Goal: Complete application form

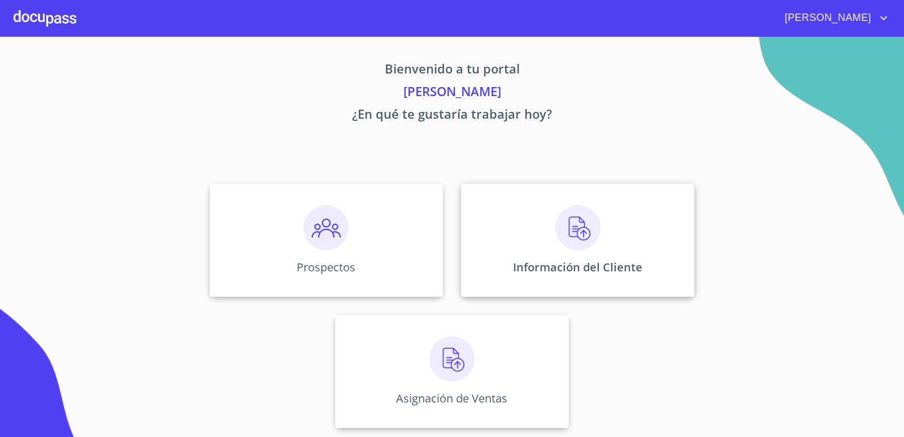
click at [521, 232] on div "Información del Cliente" at bounding box center [577, 240] width 233 height 113
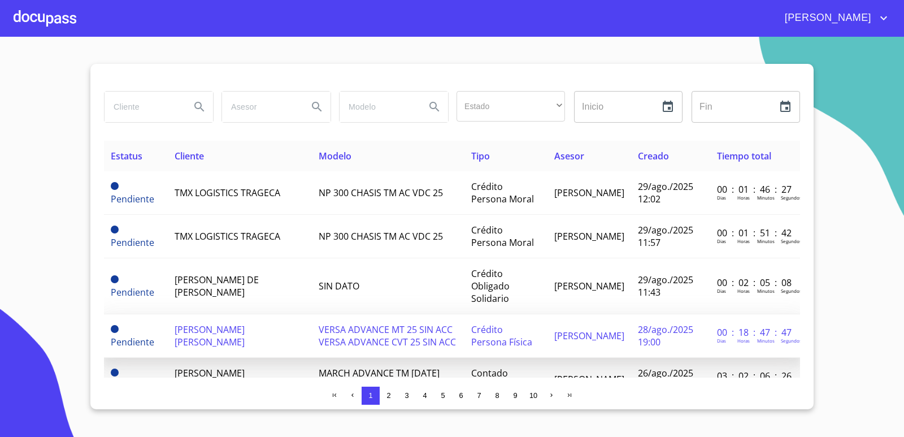
click at [237, 336] on td "[PERSON_NAME] [PERSON_NAME]" at bounding box center [240, 336] width 144 height 44
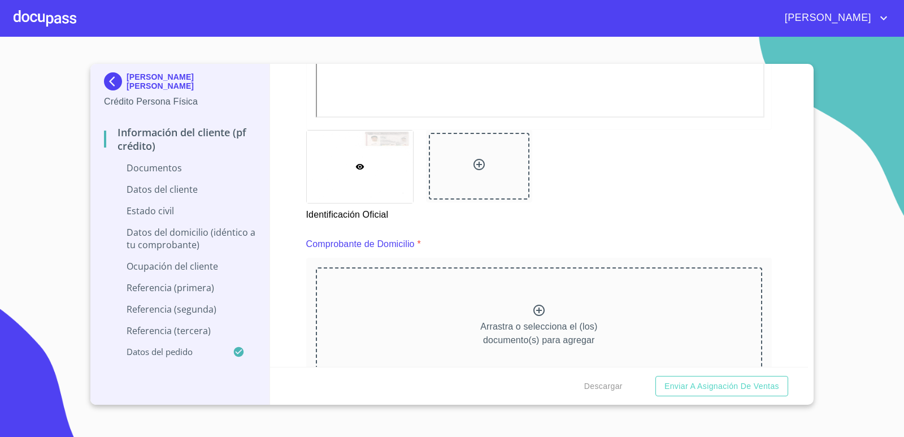
scroll to position [622, 0]
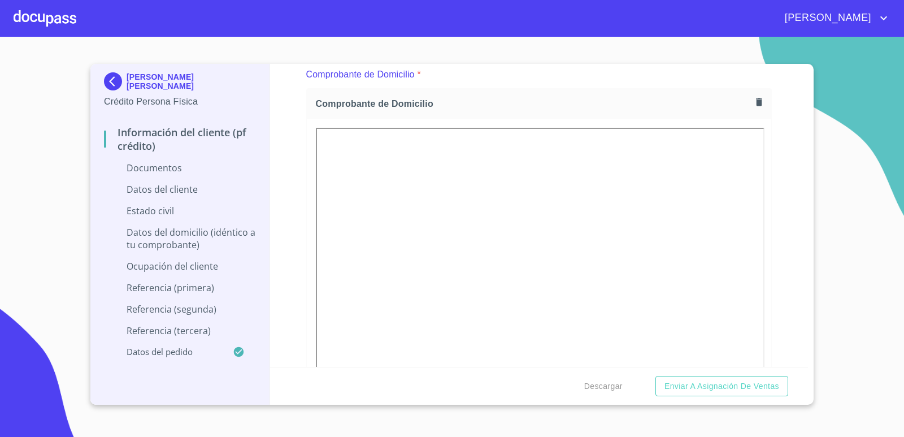
click at [574, 82] on div "Comprobante de Domicilio *" at bounding box center [539, 74] width 466 height 27
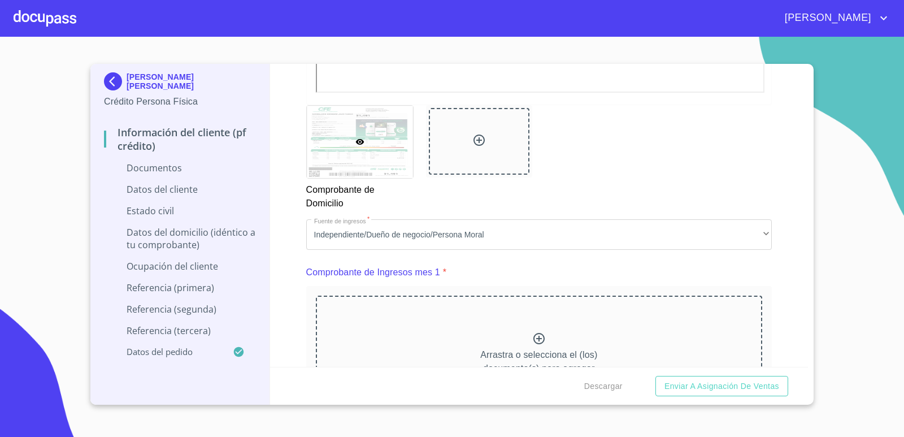
scroll to position [1074, 0]
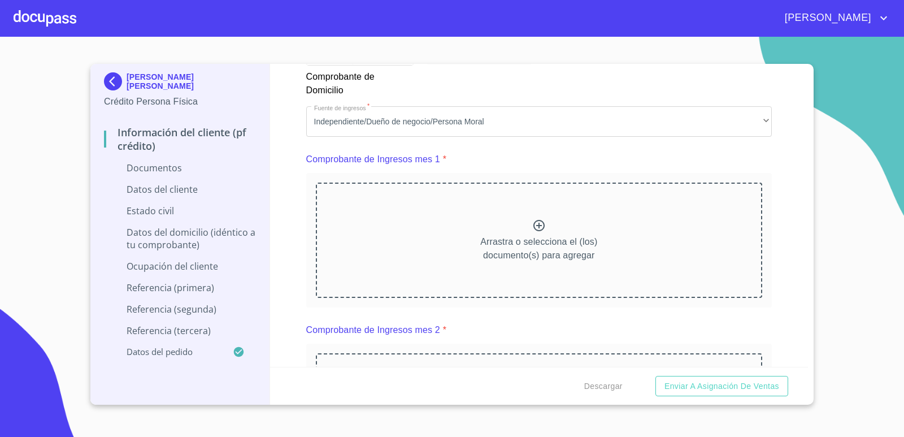
click at [536, 226] on icon at bounding box center [539, 225] width 11 height 11
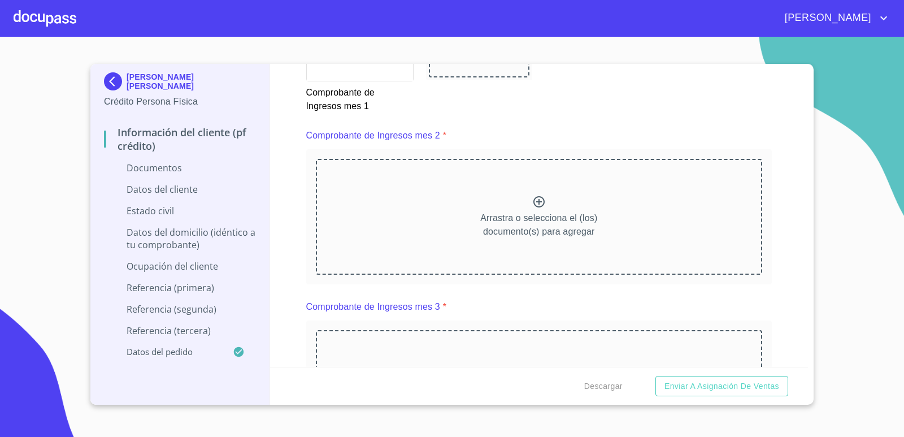
scroll to position [1696, 0]
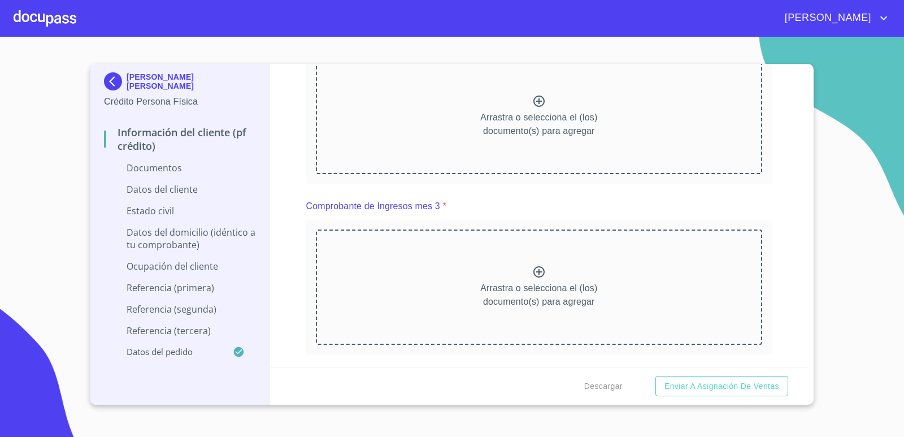
click at [534, 102] on icon at bounding box center [539, 101] width 14 height 14
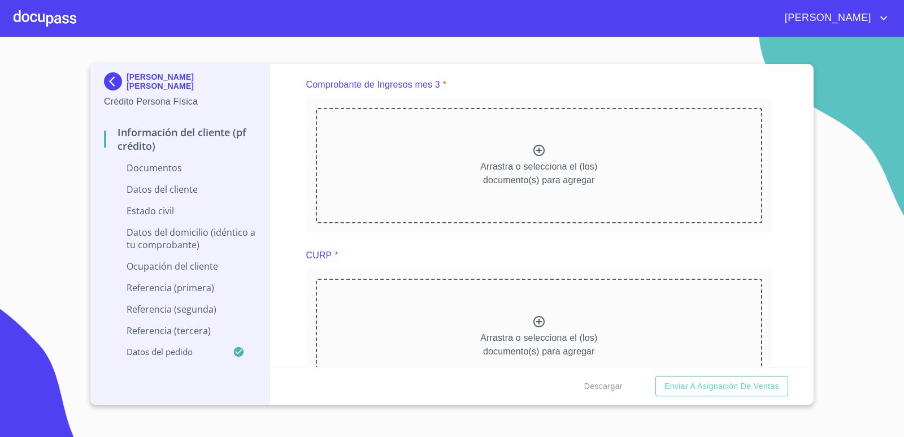
scroll to position [2148, 0]
click at [536, 148] on icon at bounding box center [539, 147] width 14 height 14
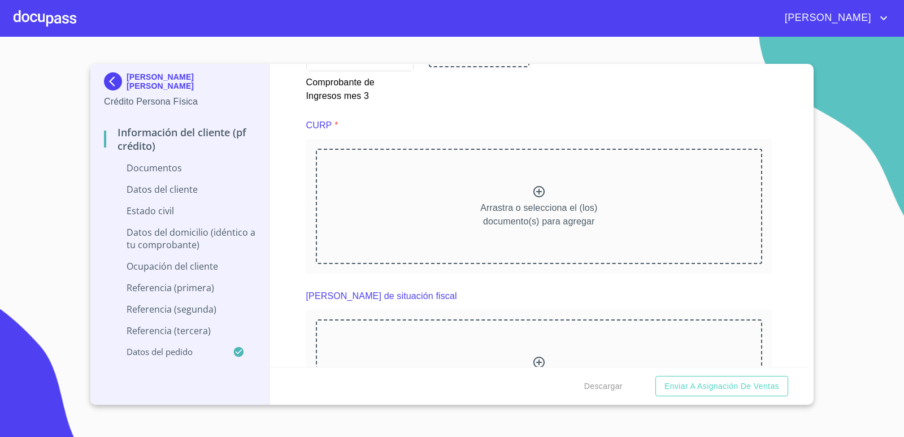
scroll to position [2600, 0]
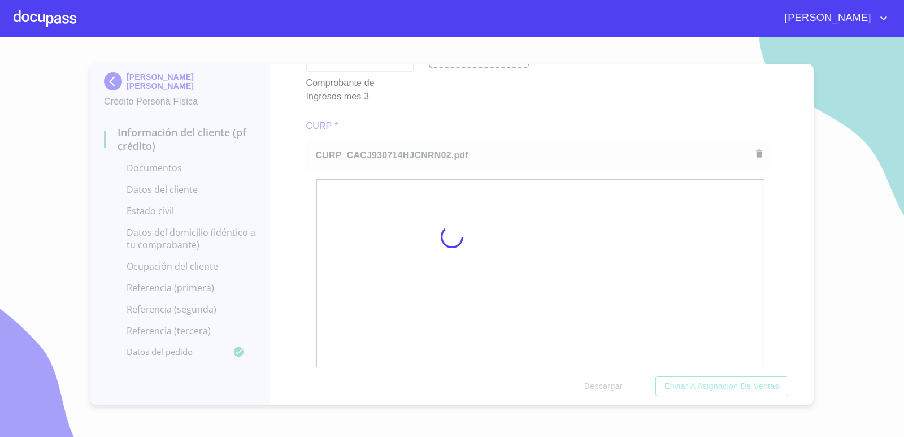
click at [564, 102] on div at bounding box center [452, 237] width 904 height 400
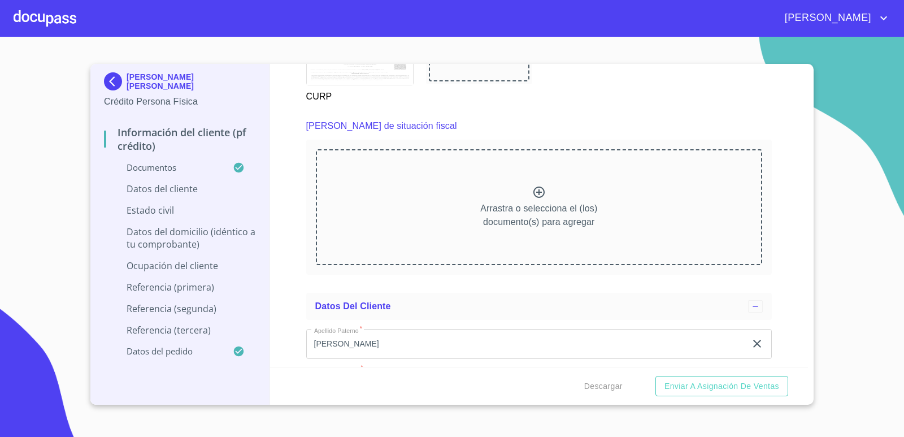
scroll to position [3109, 0]
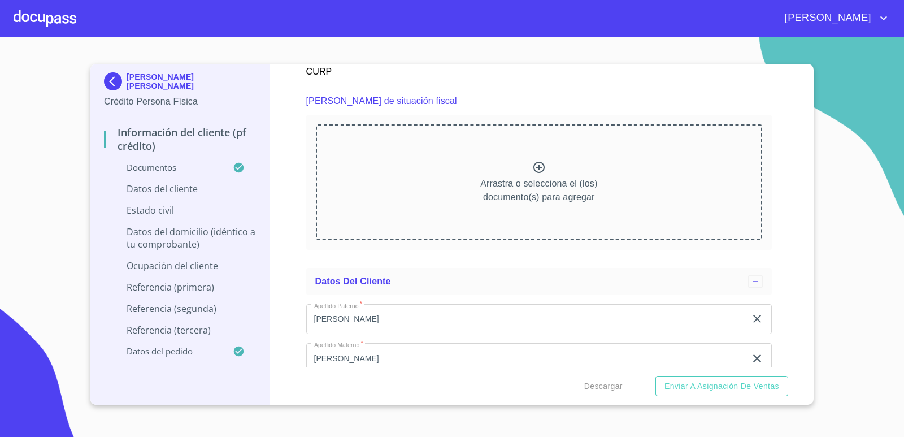
click at [535, 168] on icon at bounding box center [539, 167] width 11 height 11
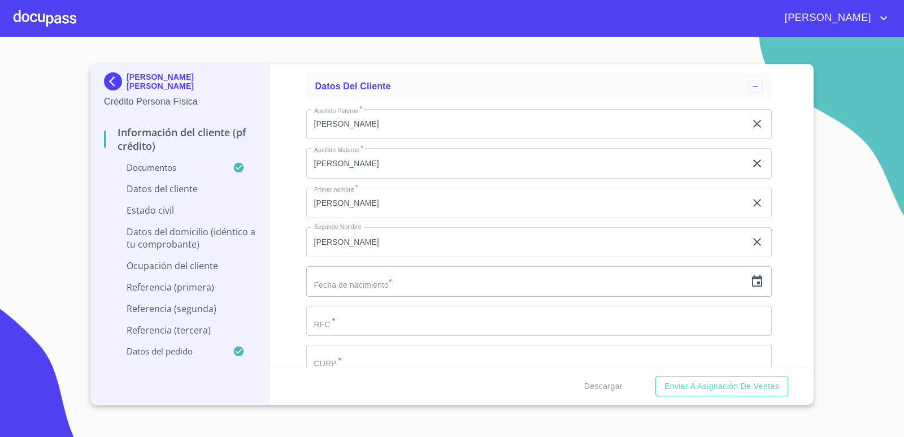
scroll to position [3674, 0]
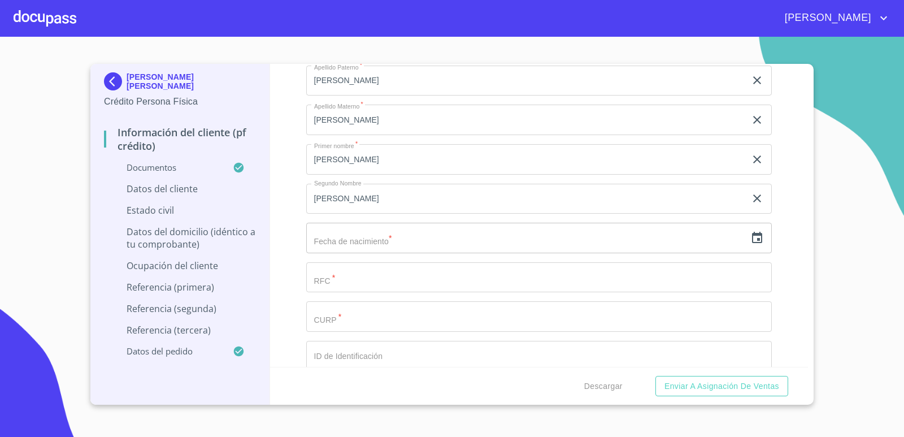
click at [751, 237] on icon "button" at bounding box center [758, 238] width 14 height 14
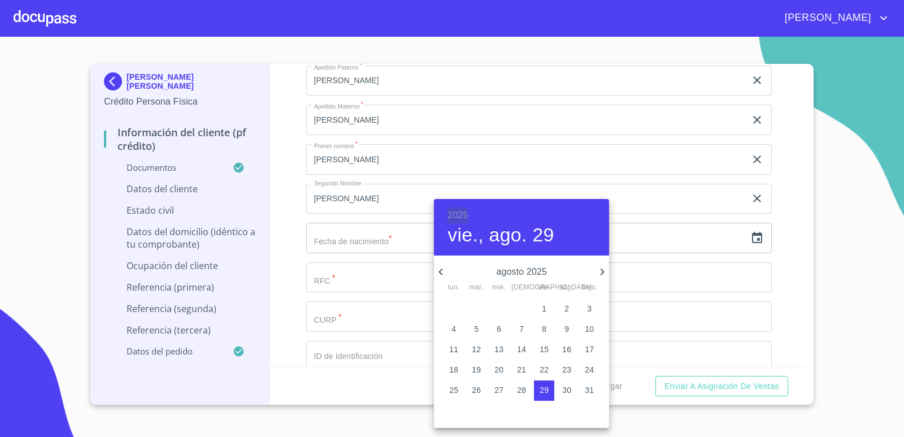
click at [460, 215] on h6 "2025" at bounding box center [458, 215] width 20 height 16
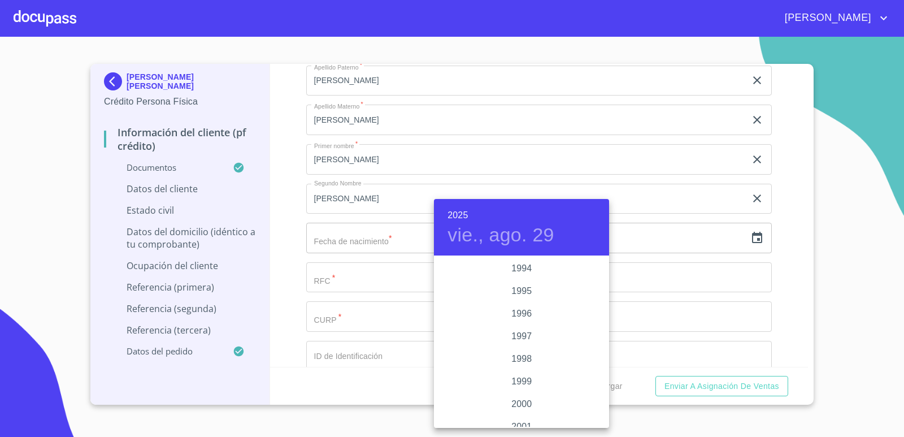
scroll to position [1515, 0]
click at [523, 292] on div "1993" at bounding box center [521, 291] width 175 height 23
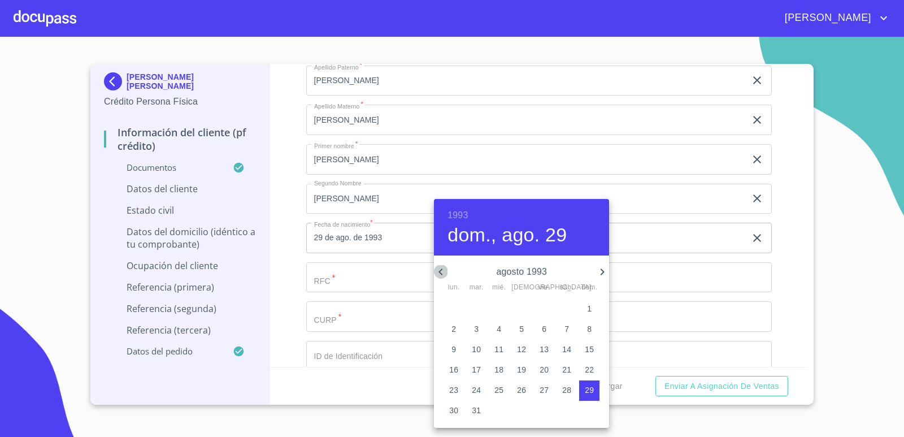
click at [441, 275] on icon "button" at bounding box center [441, 272] width 14 height 14
click at [500, 348] on p "14" at bounding box center [499, 349] width 9 height 11
click at [505, 337] on button "7" at bounding box center [499, 329] width 20 height 20
type input "7 de [DATE]. de 1993"
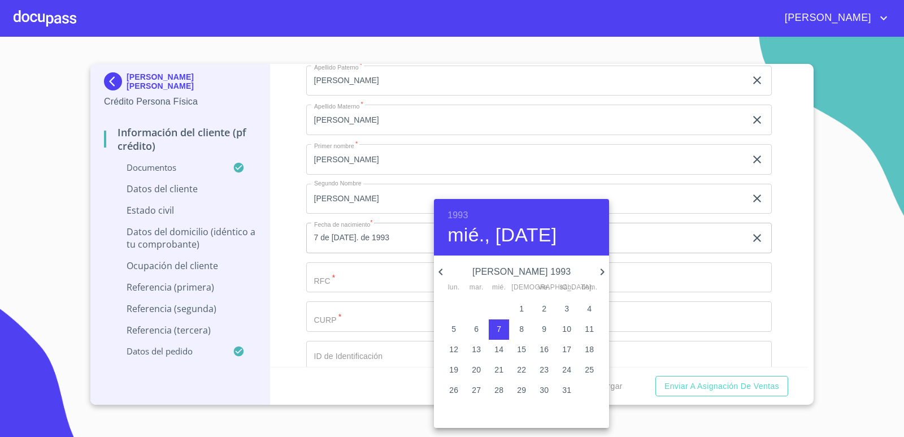
click at [389, 249] on div at bounding box center [452, 218] width 904 height 437
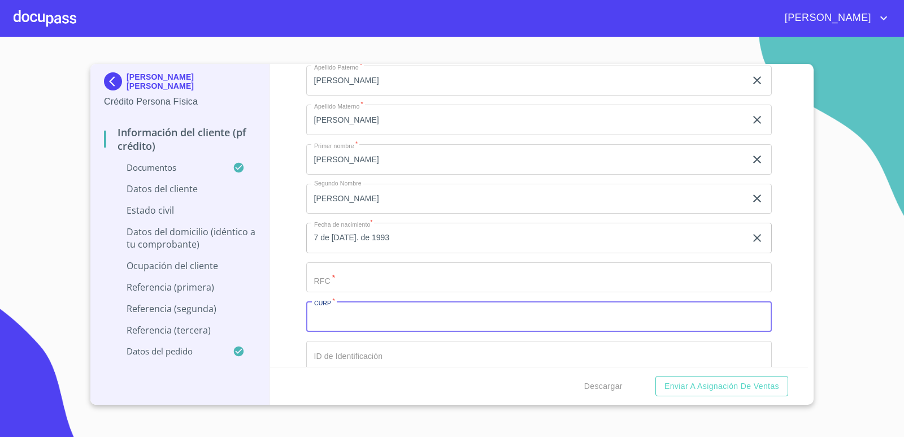
click at [376, 317] on input "Documento de identificación.   *" at bounding box center [539, 316] width 466 height 31
paste input "CACJ930714HJCNRN02"
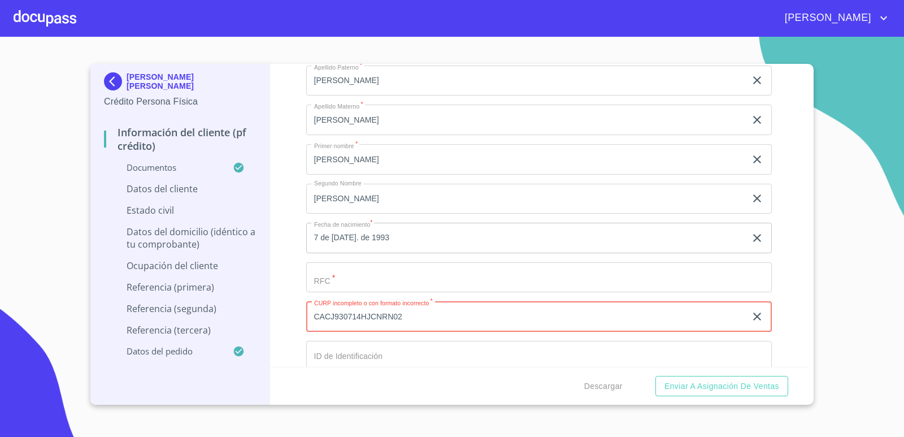
click at [332, 319] on input "CACJ930714HJCNRN02" at bounding box center [526, 316] width 440 height 31
type input "CACJ930714HJCNRN02"
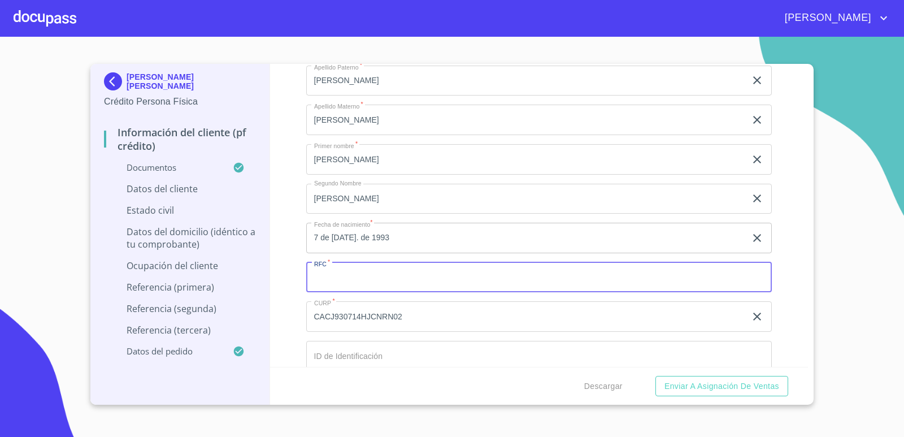
click at [344, 282] on input "Documento de identificación.   *" at bounding box center [539, 277] width 466 height 31
paste input "CACJ9307147EA"
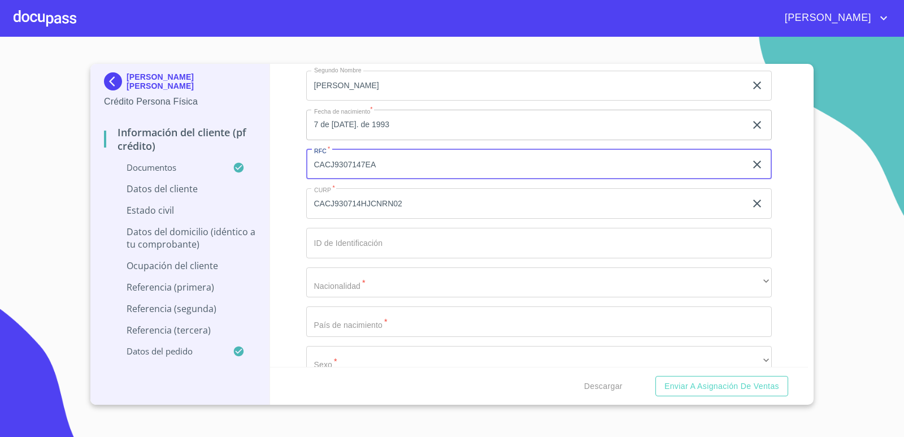
type input "CACJ9307147EA"
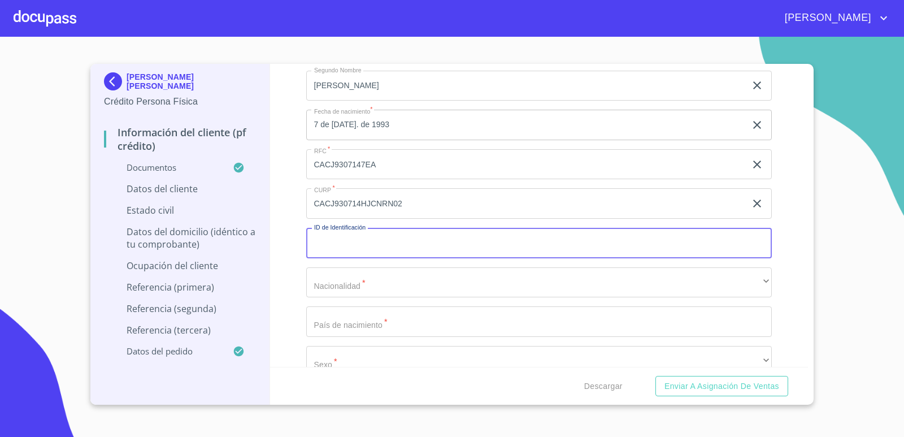
click at [401, 241] on input "Documento de identificación.   *" at bounding box center [539, 243] width 466 height 31
type input "2108616428"
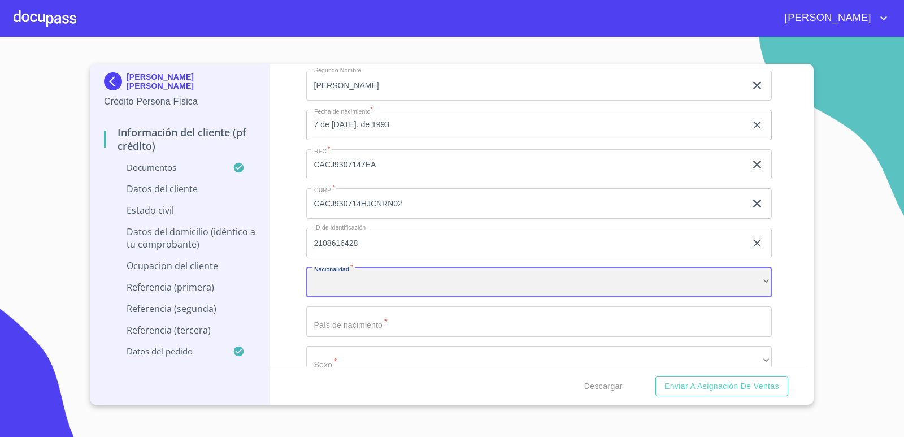
click at [434, 278] on div "​" at bounding box center [539, 282] width 466 height 31
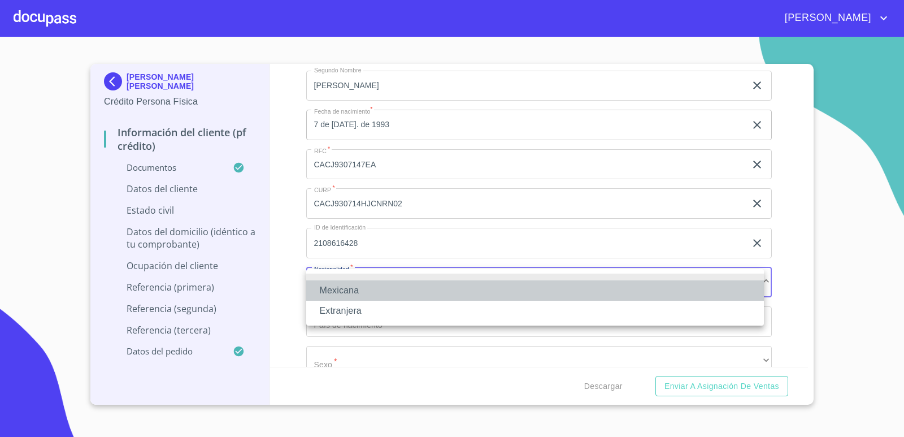
click at [362, 287] on li "Mexicana" at bounding box center [535, 290] width 458 height 20
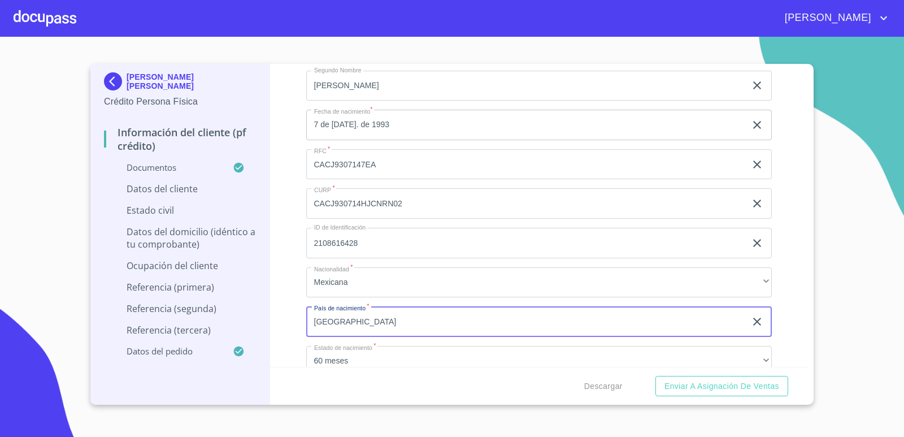
type input "[GEOGRAPHIC_DATA]"
click at [291, 333] on div "Información del cliente (PF crédito) Documentos Documento de identificación.   …" at bounding box center [539, 215] width 539 height 303
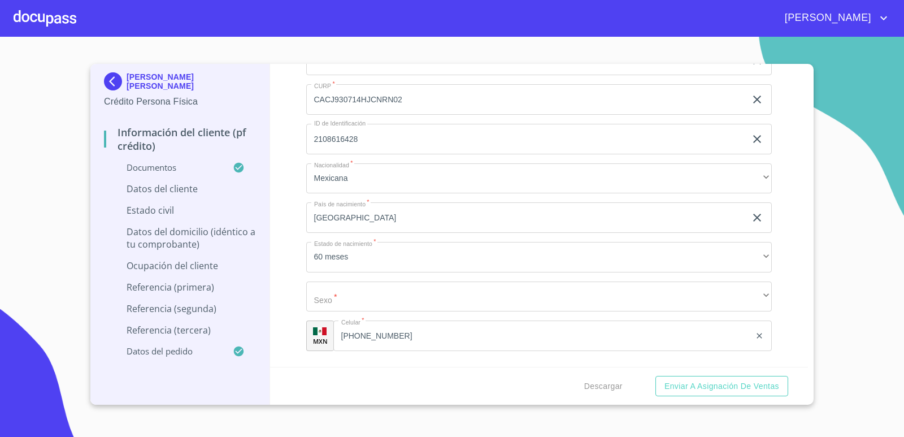
scroll to position [3900, 0]
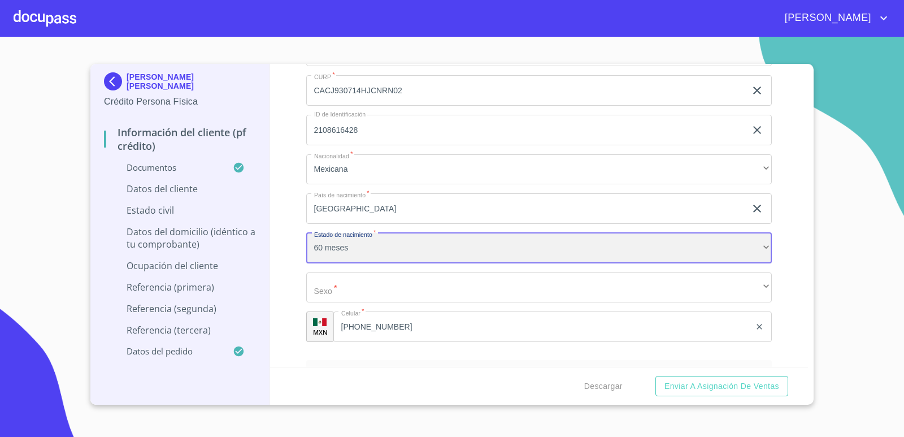
click at [384, 254] on div "60 meses" at bounding box center [539, 248] width 466 height 31
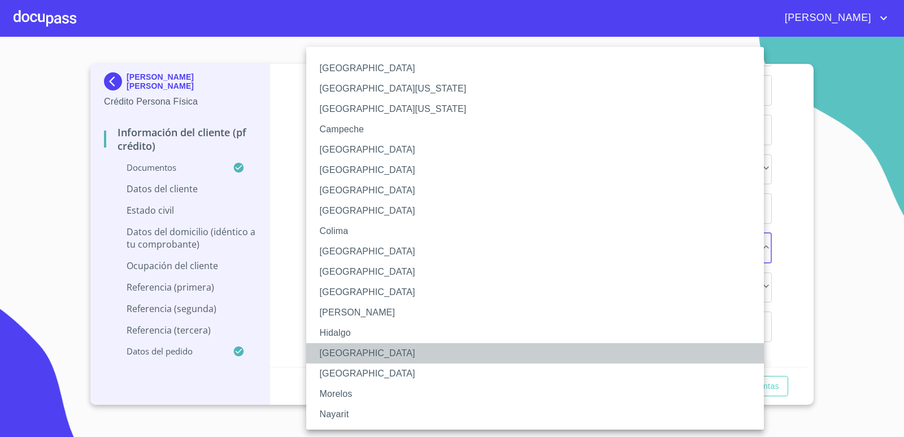
click at [349, 349] on li "[GEOGRAPHIC_DATA]" at bounding box center [539, 353] width 466 height 20
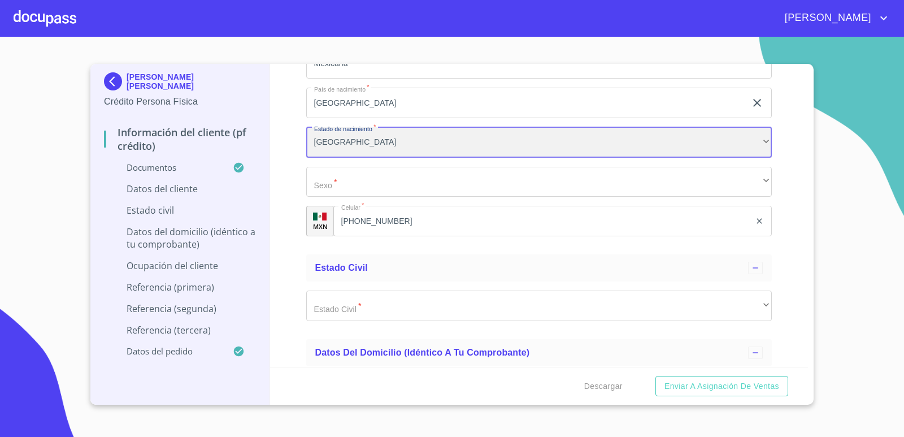
scroll to position [4013, 0]
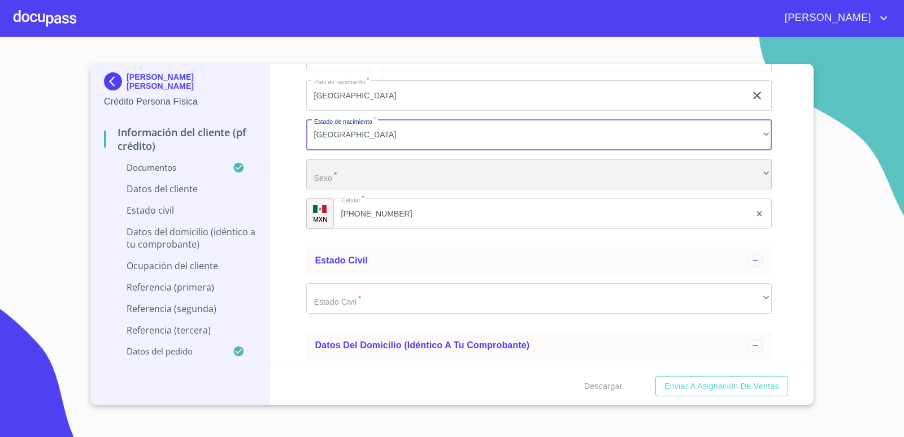
click at [388, 181] on div "​" at bounding box center [539, 174] width 466 height 31
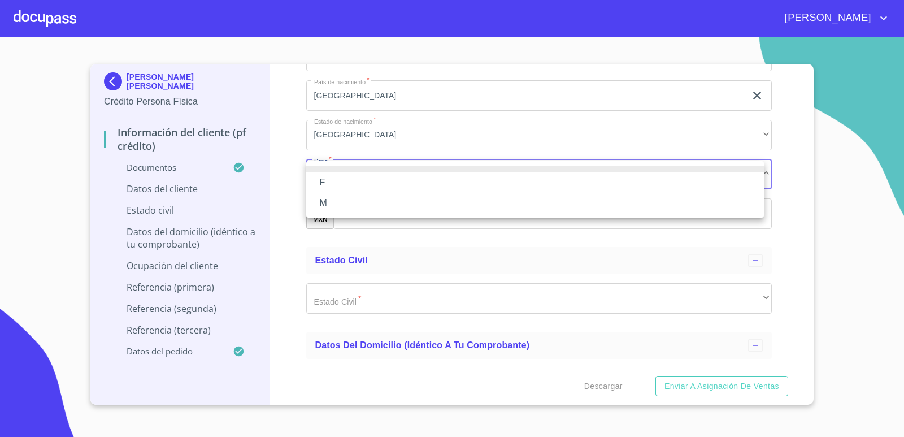
click at [333, 202] on li "M" at bounding box center [535, 203] width 458 height 20
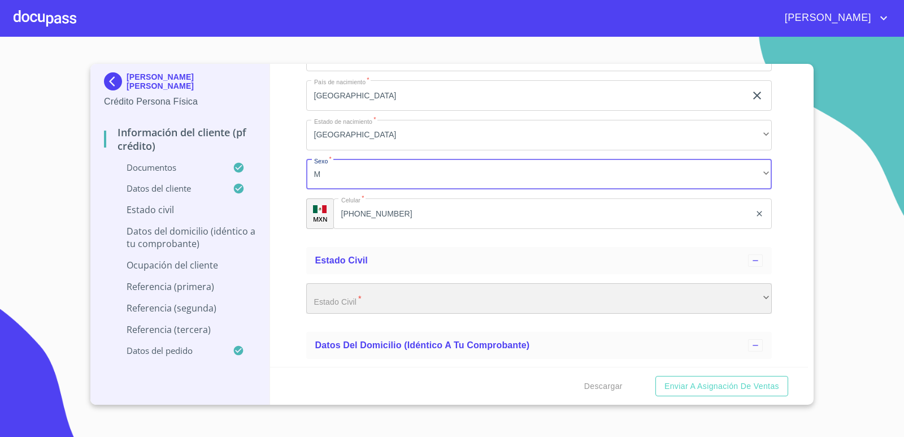
click at [407, 297] on div "​" at bounding box center [539, 298] width 466 height 31
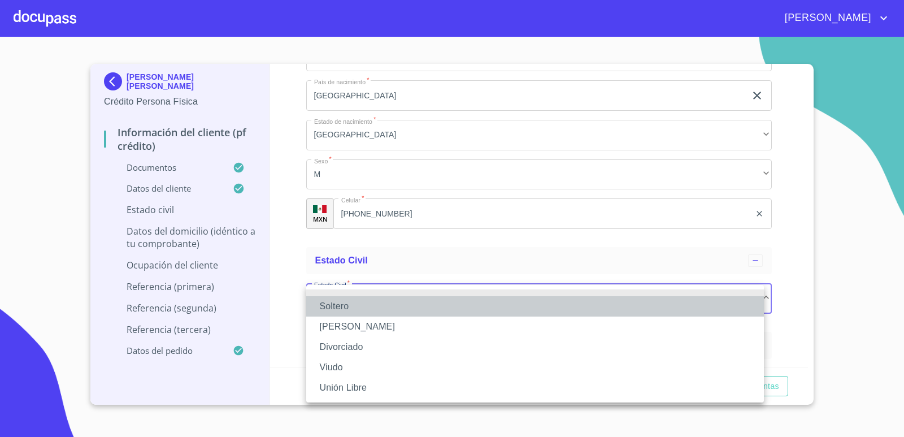
click at [341, 307] on li "Soltero" at bounding box center [535, 306] width 458 height 20
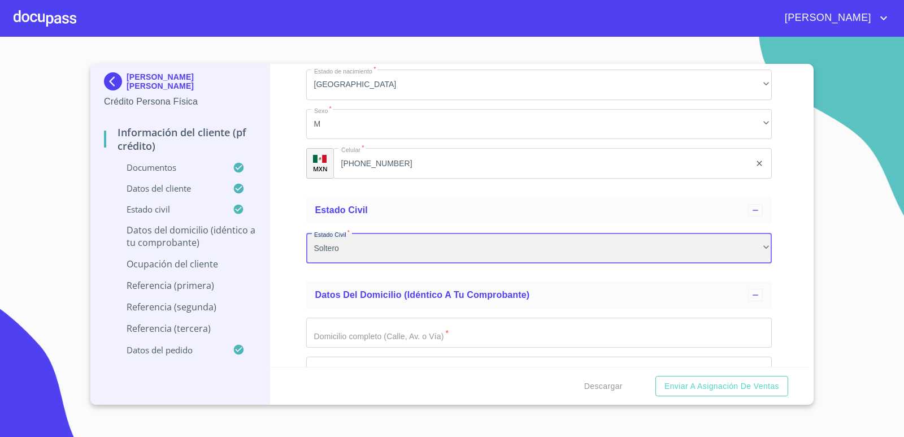
scroll to position [4126, 0]
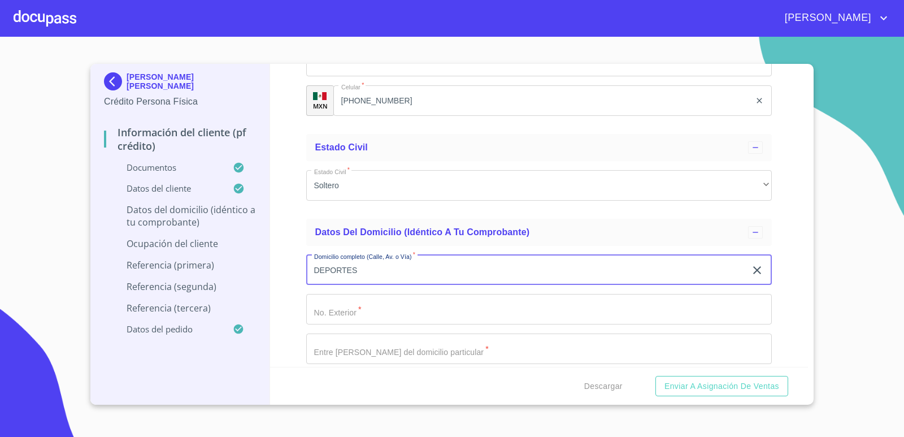
type input "DEPORTES"
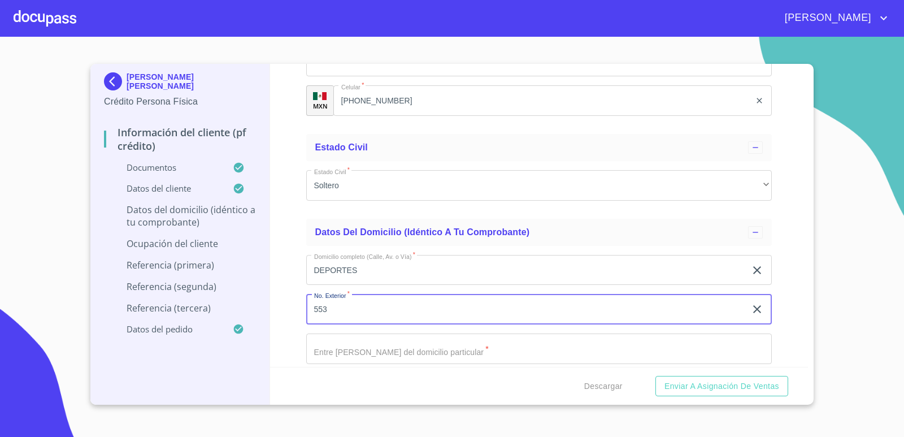
type input "553"
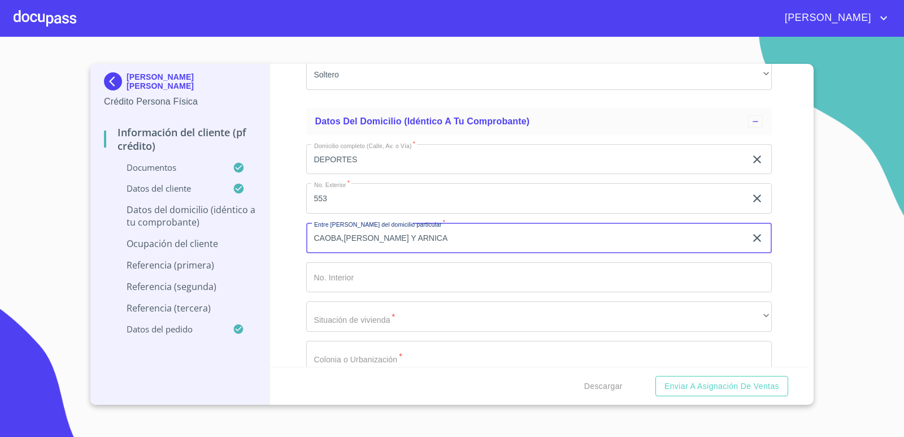
scroll to position [4239, 0]
type input "CAOBA,[PERSON_NAME] Y ARNICA"
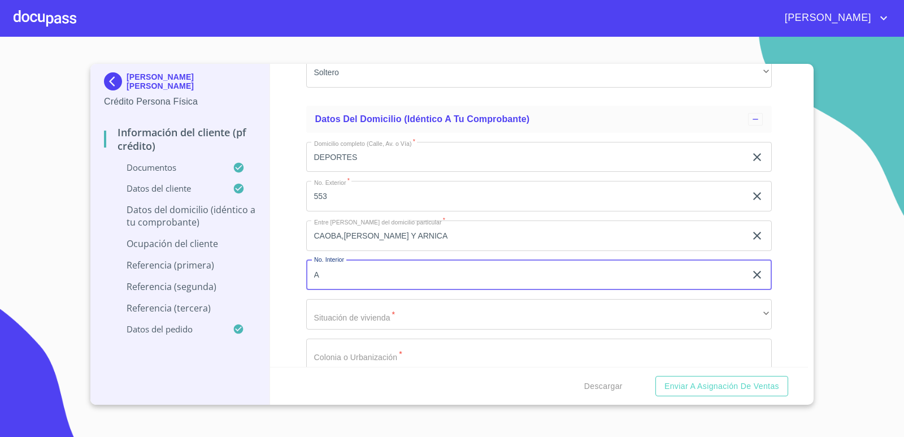
scroll to position [4296, 0]
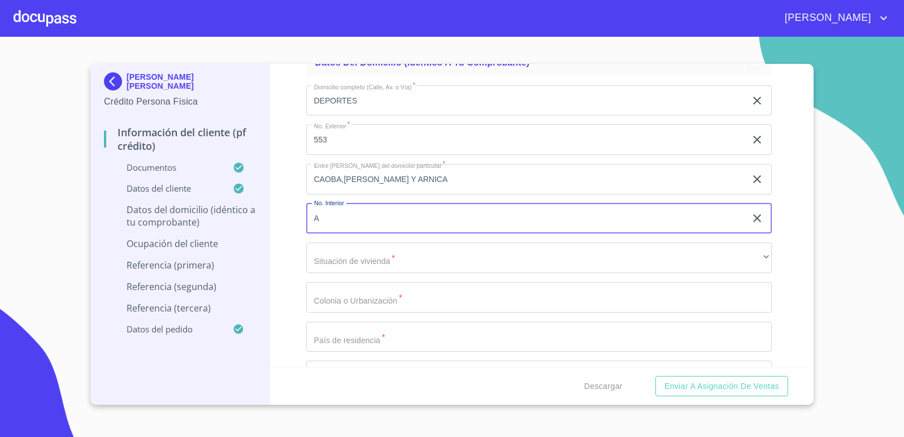
type input "A"
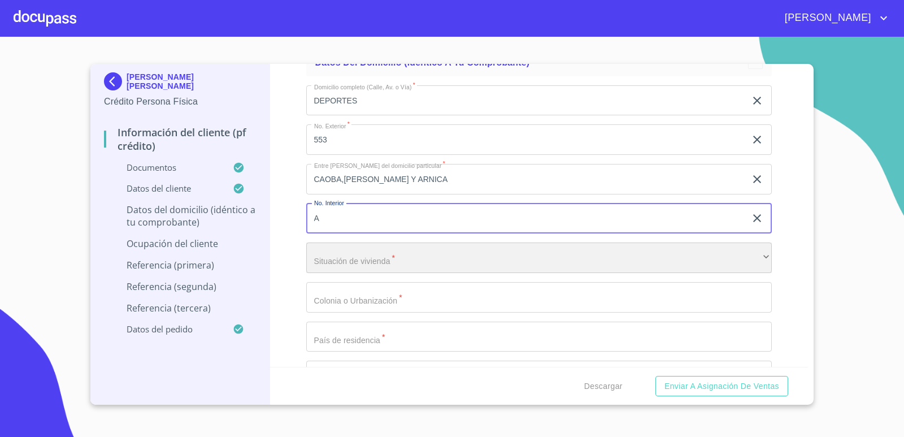
click at [376, 257] on div "​" at bounding box center [539, 257] width 466 height 31
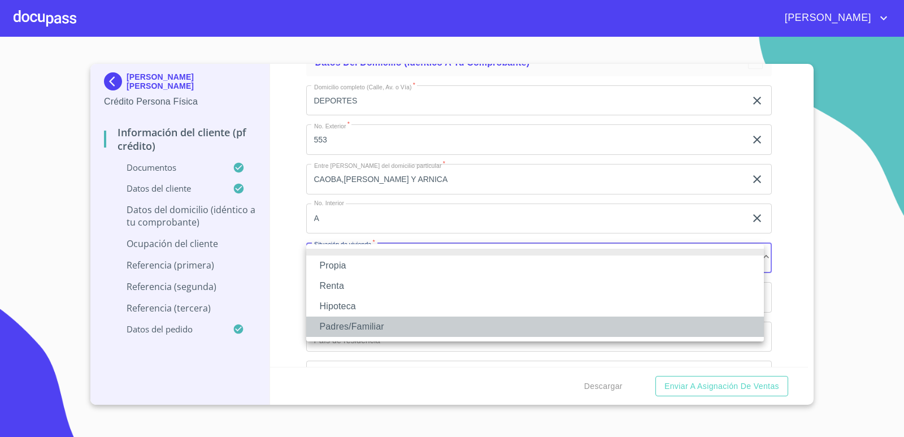
click at [352, 329] on li "Padres/Familiar" at bounding box center [535, 327] width 458 height 20
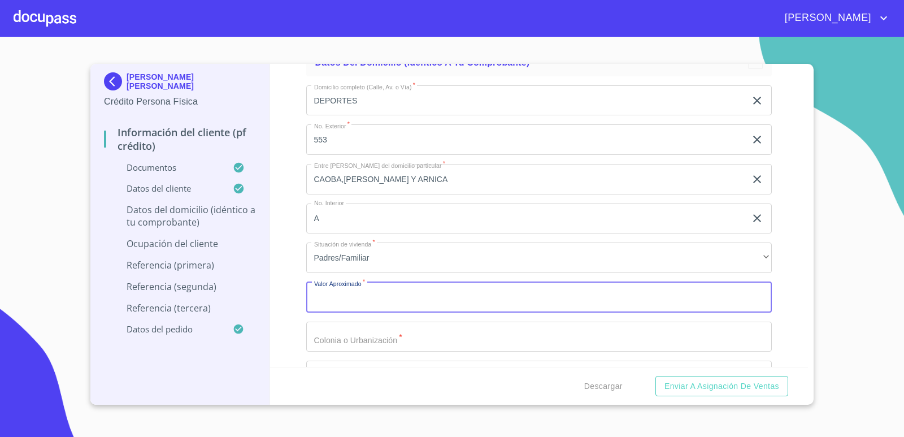
click at [365, 298] on input "Documento de identificación.   *" at bounding box center [539, 297] width 466 height 31
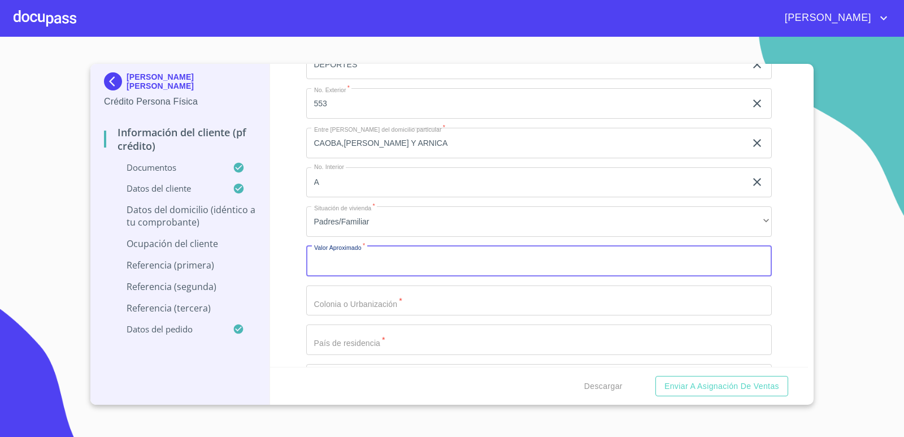
scroll to position [4352, 0]
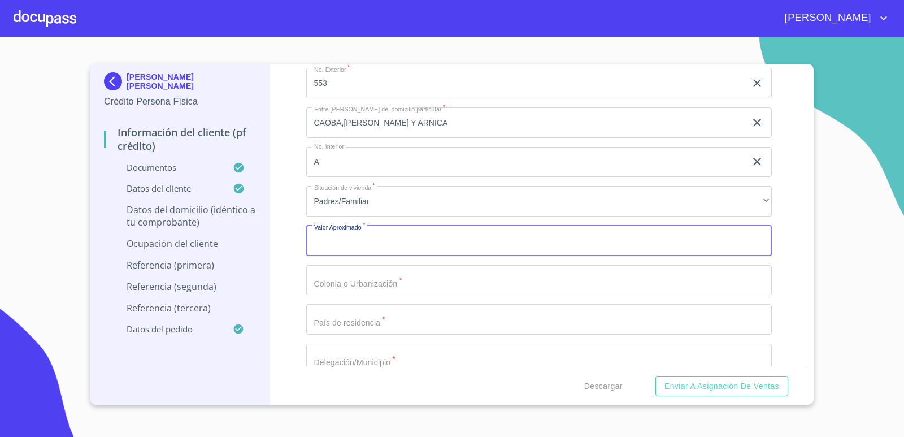
click at [377, 248] on input "Documento de identificación.   *" at bounding box center [539, 241] width 466 height 31
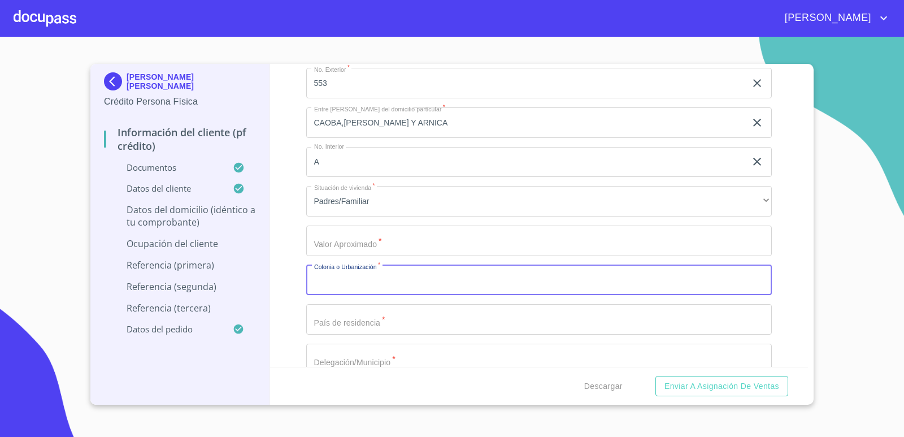
click at [381, 284] on input "Documento de identificación.   *" at bounding box center [539, 280] width 466 height 31
type input "LAS JUNTAS"
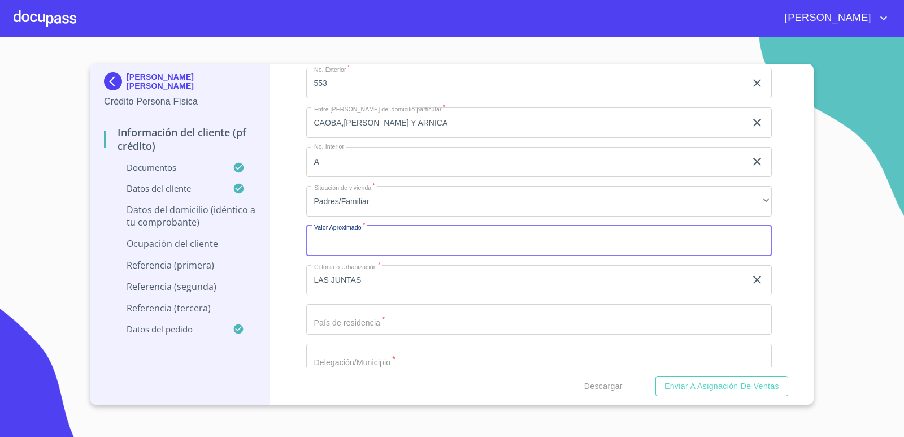
click at [396, 249] on input "Documento de identificación.   *" at bounding box center [539, 241] width 466 height 31
type input "$2,000,000"
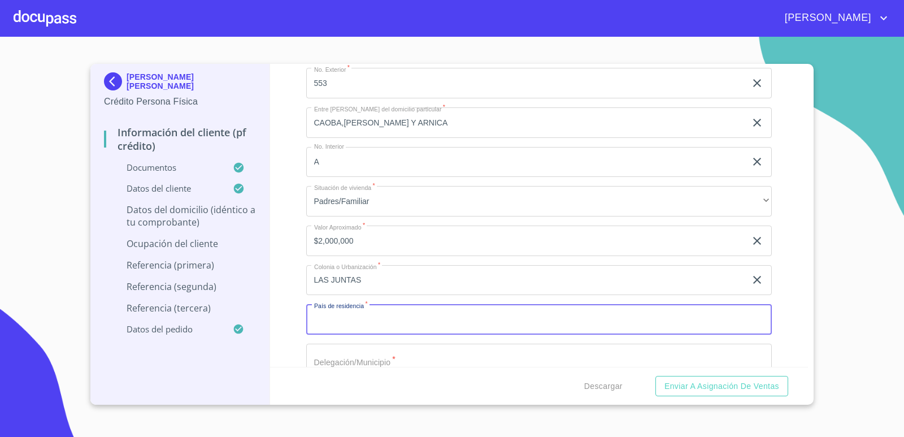
click at [408, 322] on input "Documento de identificación.   *" at bounding box center [539, 319] width 466 height 31
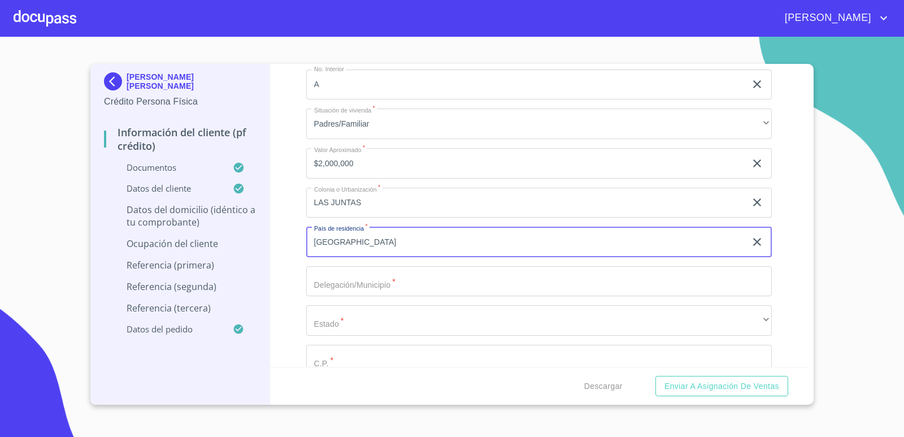
scroll to position [4522, 0]
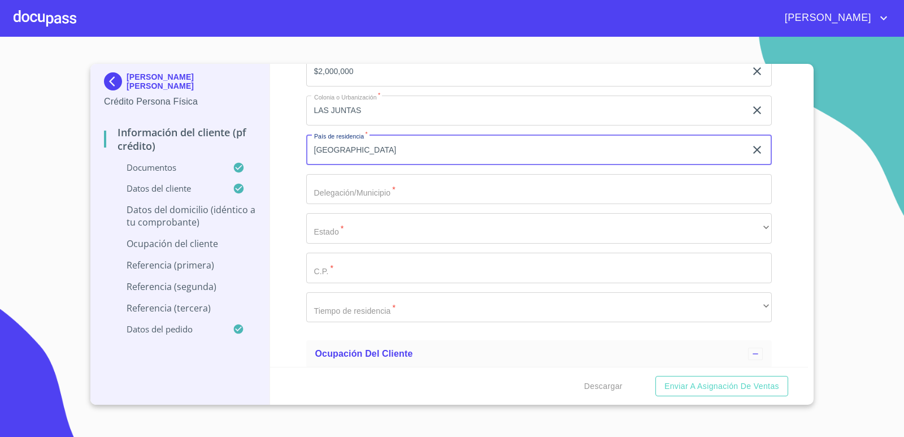
type input "[GEOGRAPHIC_DATA]"
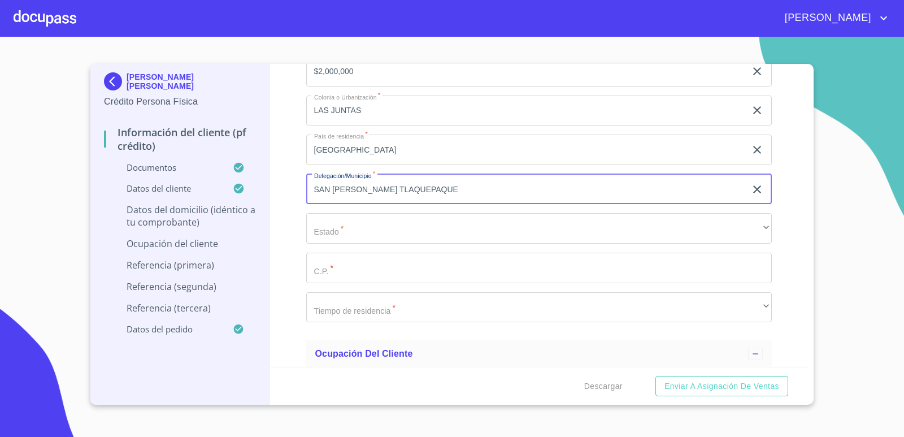
type input "SAN [PERSON_NAME] TLAQUEPAQUE"
click at [656, 376] on button "Enviar a Asignación de Ventas" at bounding box center [722, 386] width 133 height 21
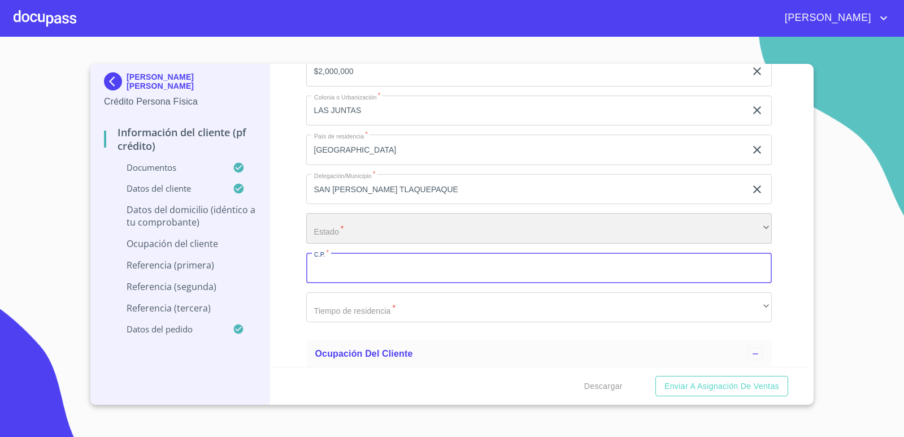
click at [363, 231] on div "​" at bounding box center [539, 228] width 466 height 31
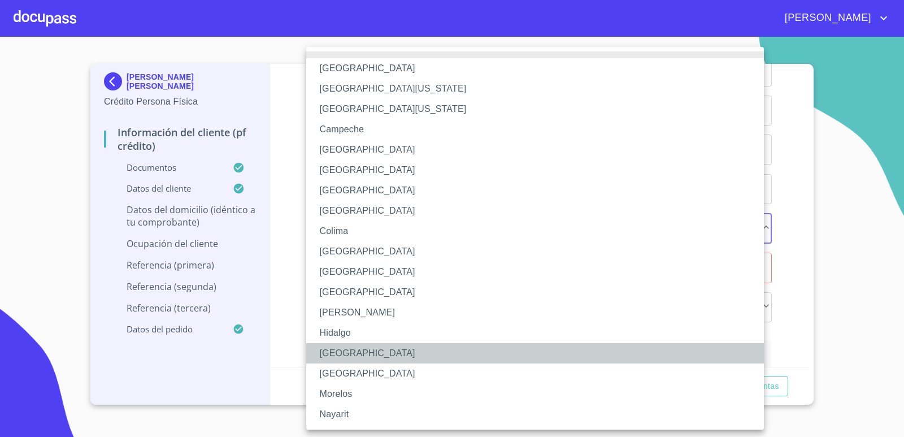
click at [340, 353] on li "[GEOGRAPHIC_DATA]" at bounding box center [539, 353] width 466 height 20
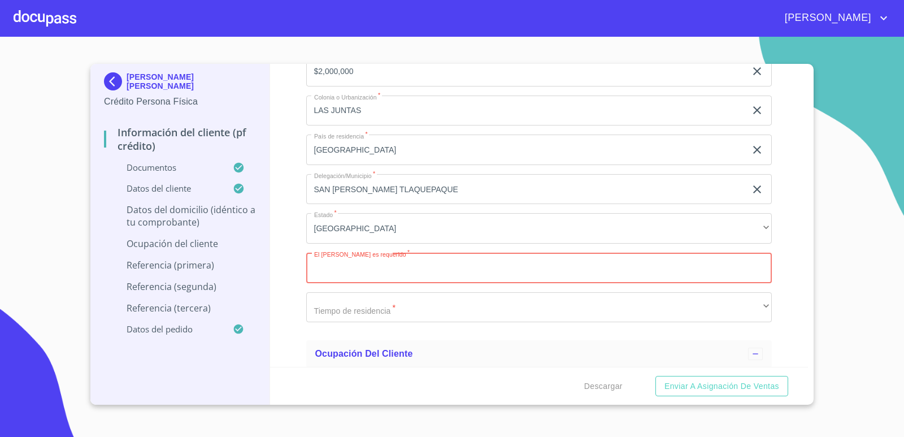
click at [357, 276] on input "Documento de identificación.   *" at bounding box center [539, 268] width 466 height 31
type input "45590"
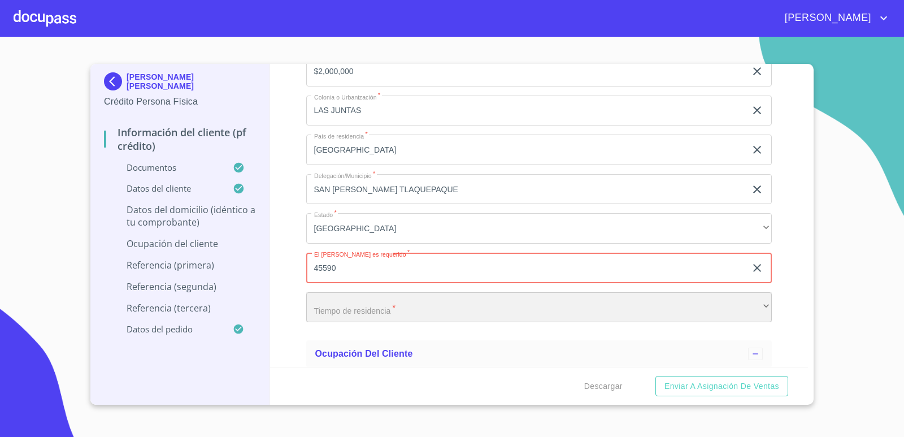
click at [401, 307] on div "​" at bounding box center [539, 307] width 466 height 31
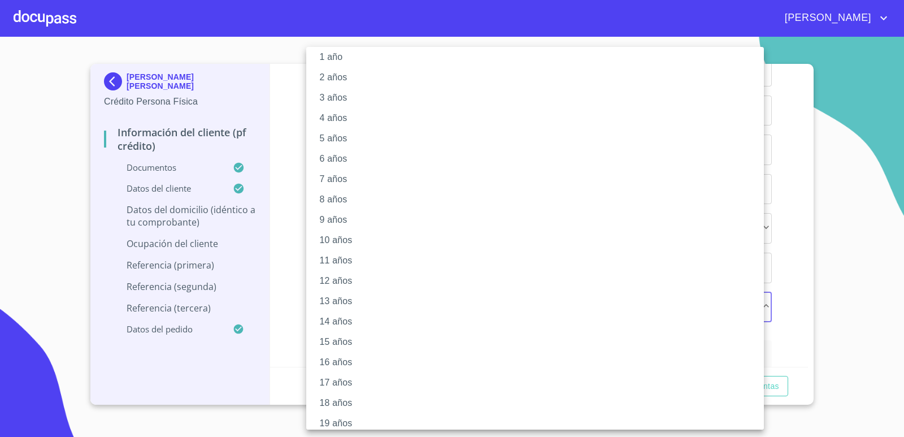
scroll to position [60, 0]
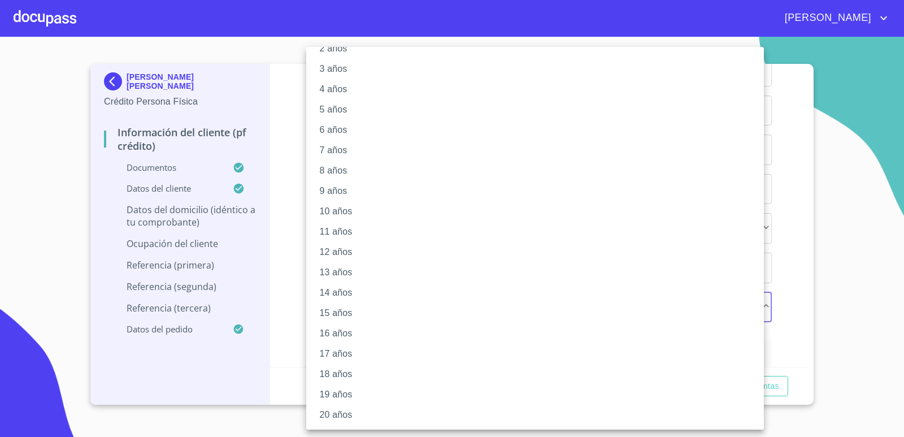
click at [342, 417] on li "20 años" at bounding box center [539, 415] width 466 height 20
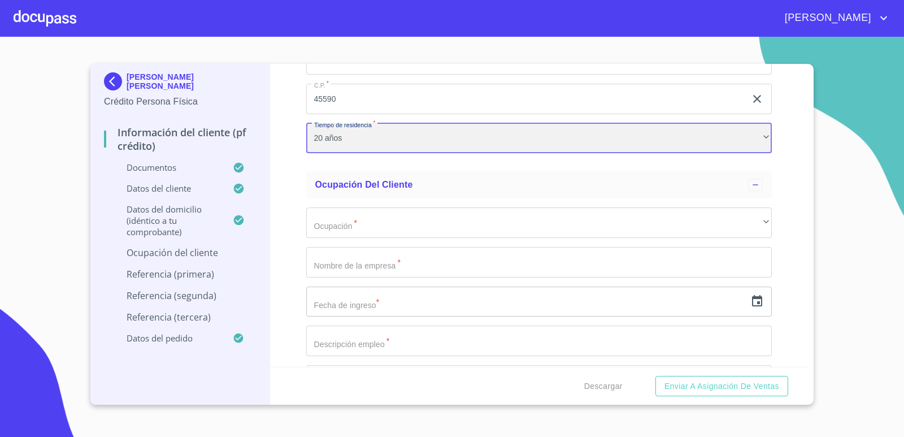
scroll to position [4692, 0]
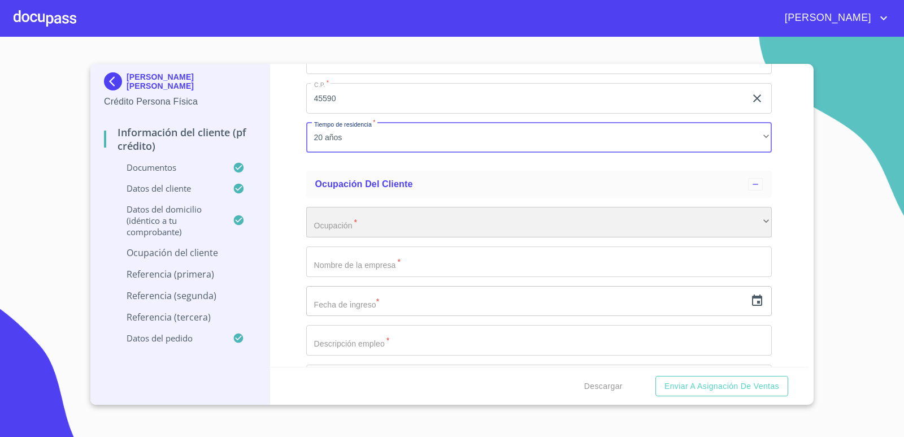
click at [398, 223] on div "​" at bounding box center [539, 222] width 466 height 31
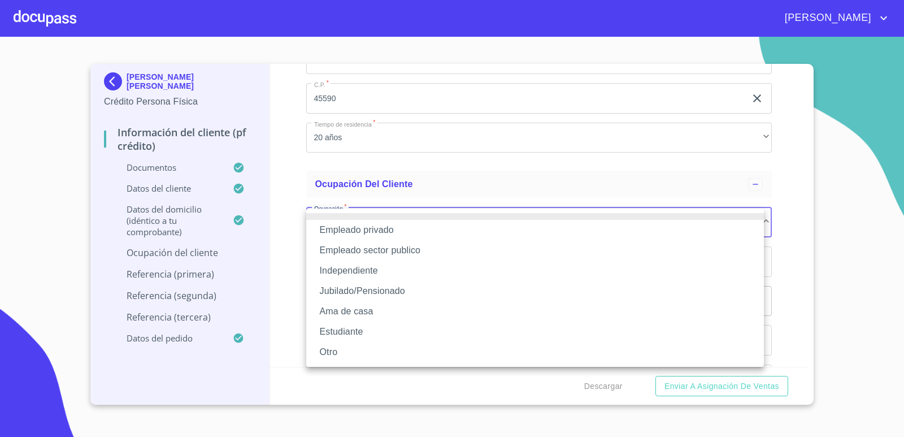
click at [377, 274] on li "Independiente" at bounding box center [535, 271] width 458 height 20
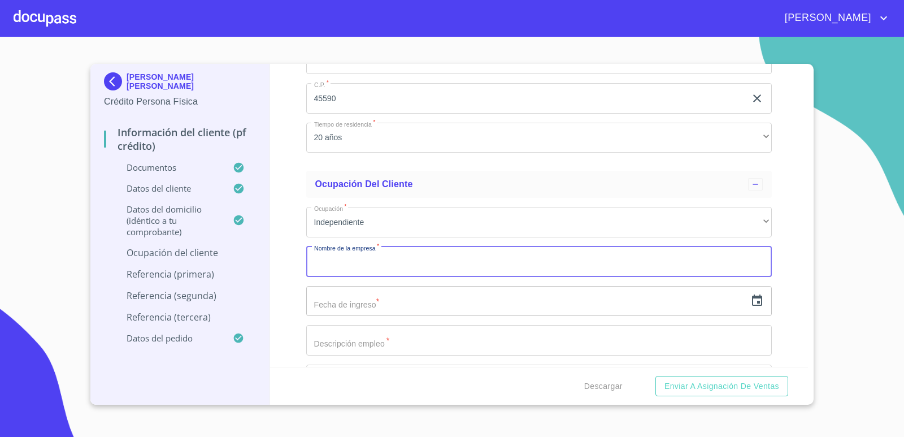
click at [377, 270] on input "Documento de identificación.   *" at bounding box center [539, 261] width 466 height 31
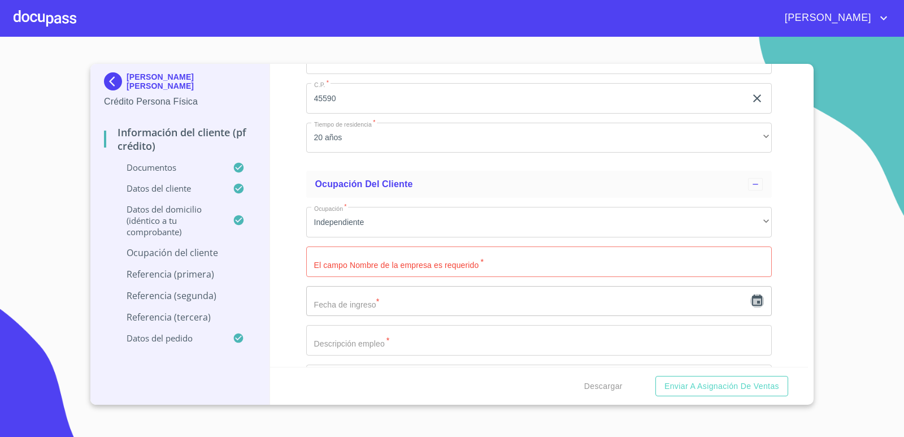
click at [752, 301] on icon "button" at bounding box center [758, 301] width 14 height 14
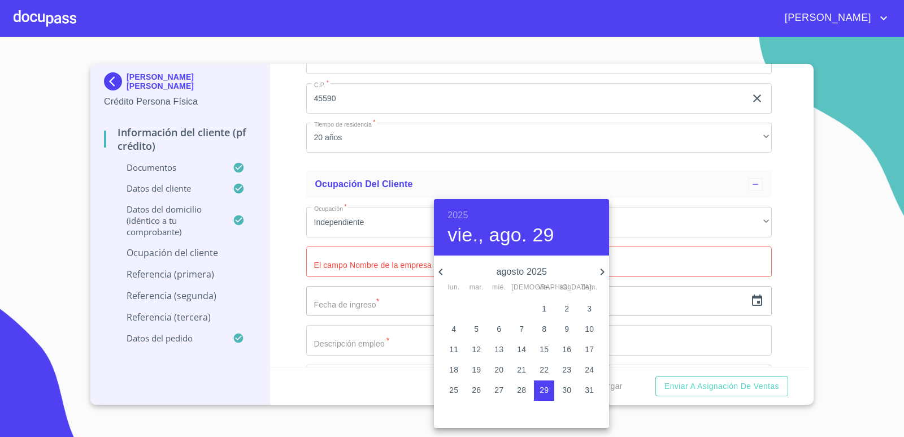
click at [457, 212] on h6 "2025" at bounding box center [458, 215] width 20 height 16
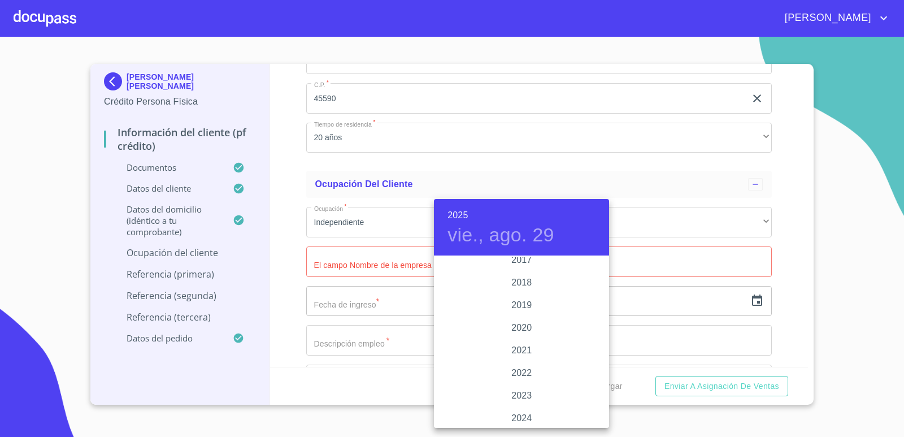
scroll to position [2080, 0]
click at [518, 318] on div "2019" at bounding box center [521, 313] width 175 height 23
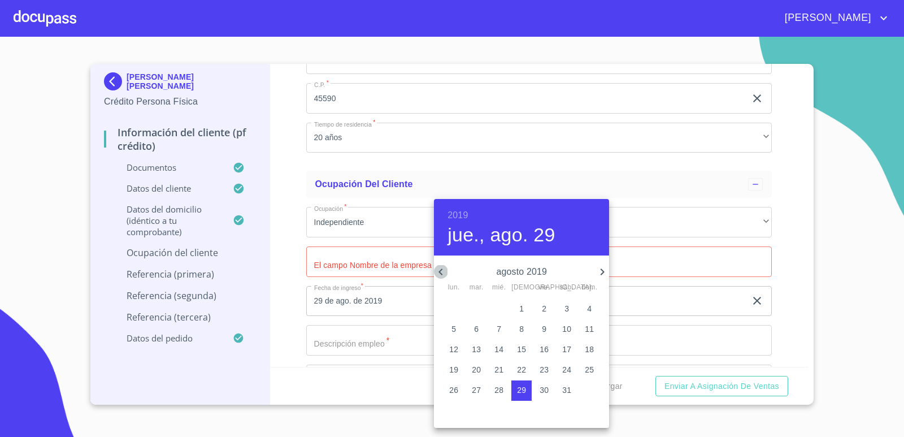
click at [443, 275] on icon "button" at bounding box center [441, 272] width 14 height 14
click at [501, 346] on p "12" at bounding box center [499, 349] width 9 height 11
type input "12 de jun. de 2019"
click at [779, 320] on div at bounding box center [452, 218] width 904 height 437
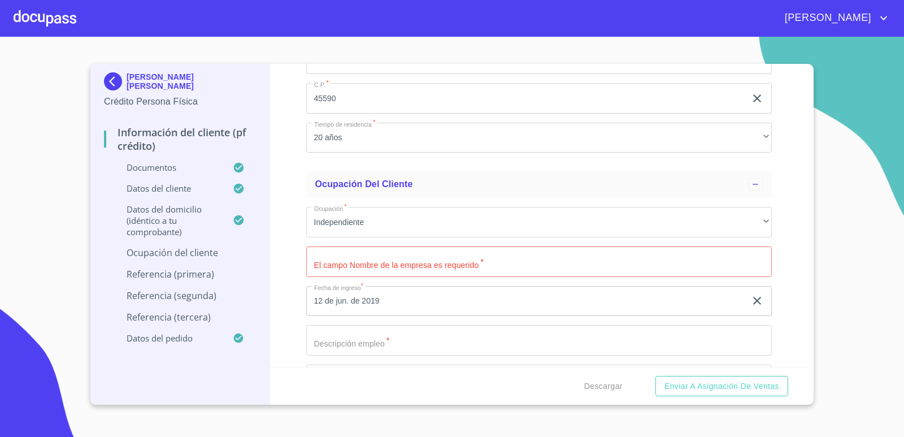
scroll to position [4748, 0]
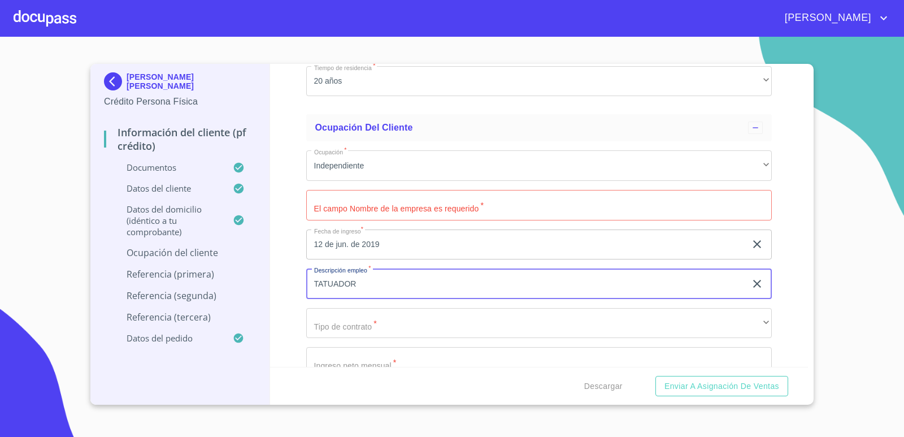
type input "TATUADOR"
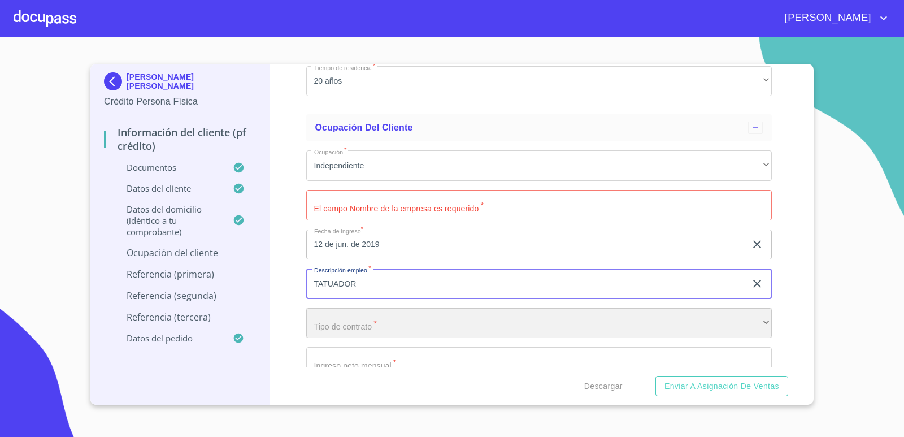
click at [414, 322] on div "​" at bounding box center [539, 323] width 466 height 31
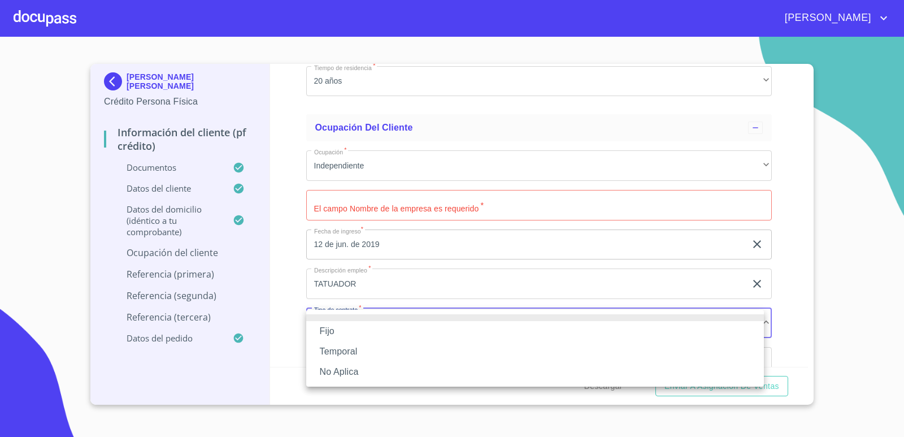
click at [327, 329] on li "Fijo" at bounding box center [535, 331] width 458 height 20
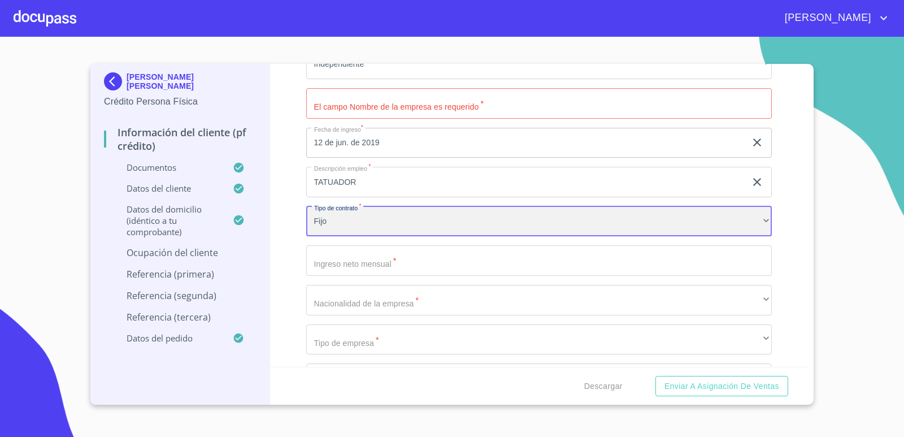
scroll to position [4861, 0]
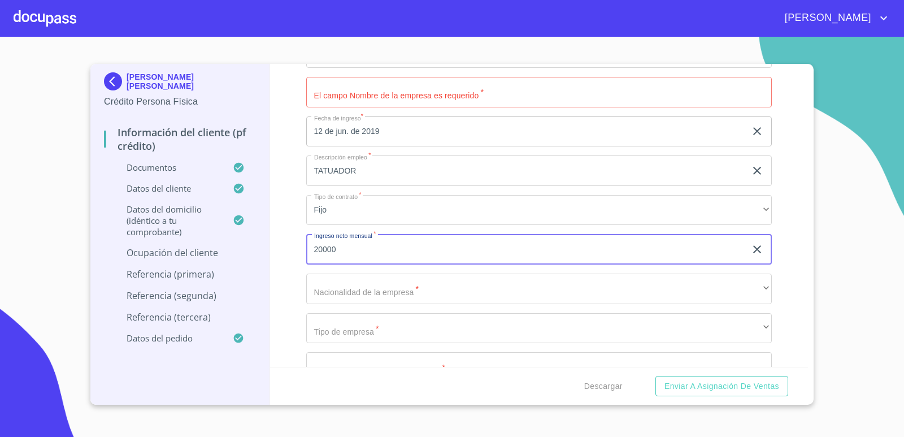
type input "20000"
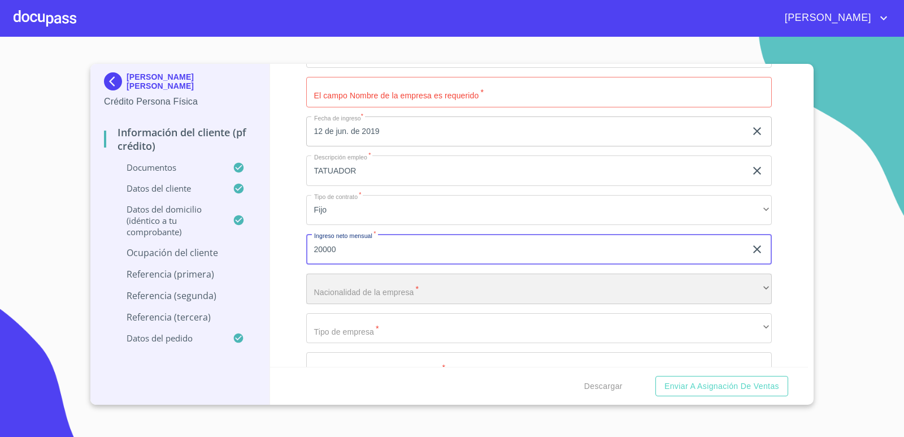
click at [375, 281] on div "​" at bounding box center [539, 289] width 466 height 31
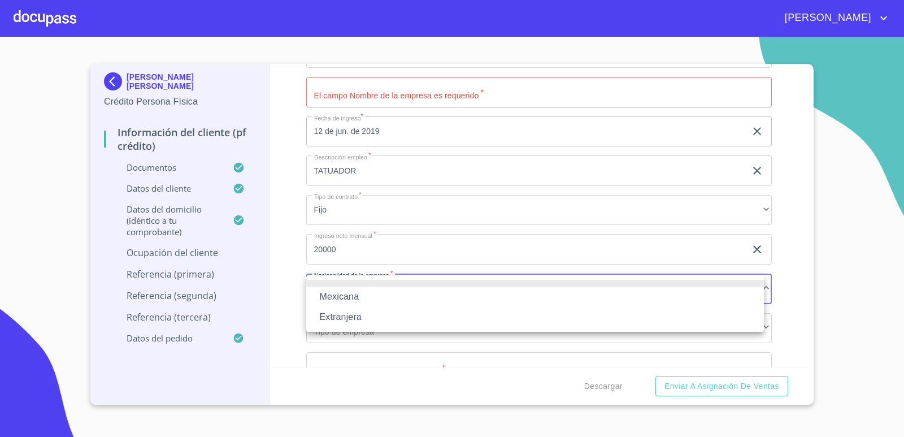
click at [349, 294] on li "Mexicana" at bounding box center [535, 297] width 458 height 20
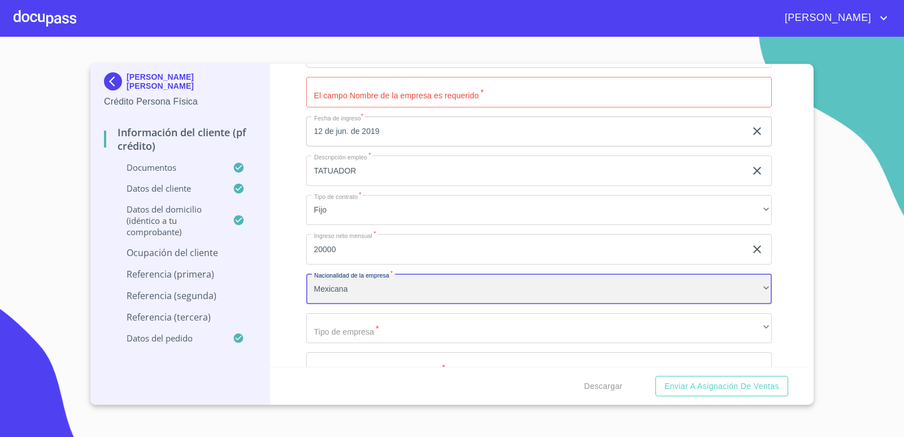
scroll to position [4918, 0]
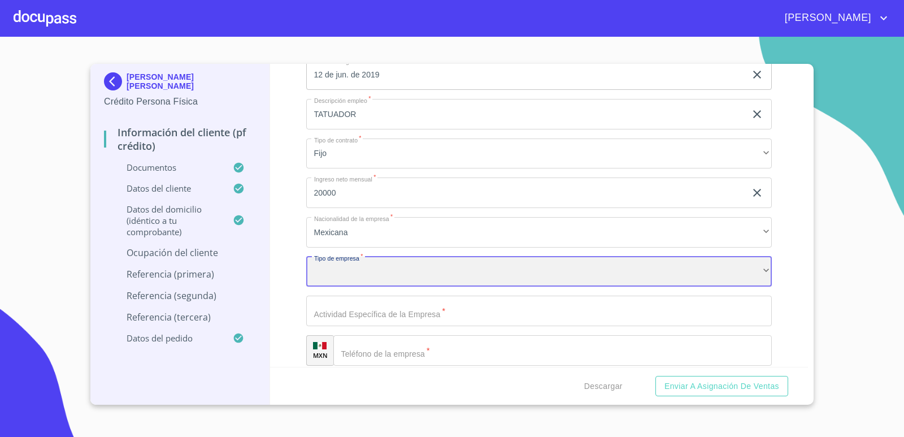
click at [387, 274] on div "​" at bounding box center [539, 272] width 466 height 31
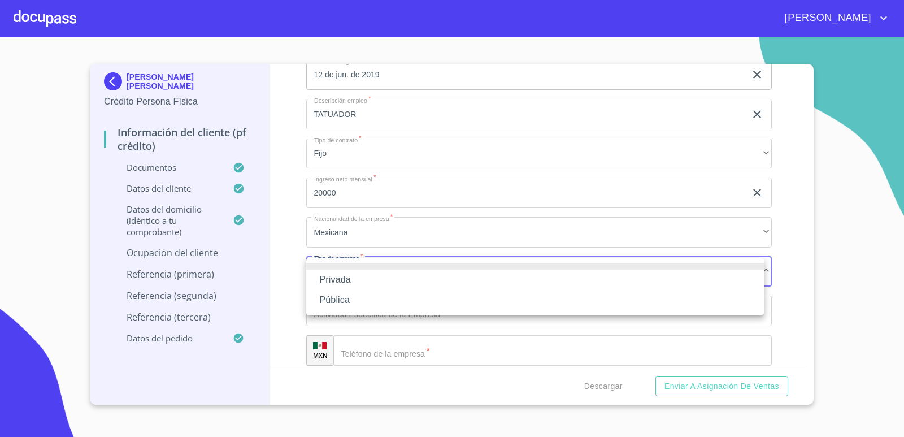
click at [343, 280] on li "Privada" at bounding box center [535, 280] width 458 height 20
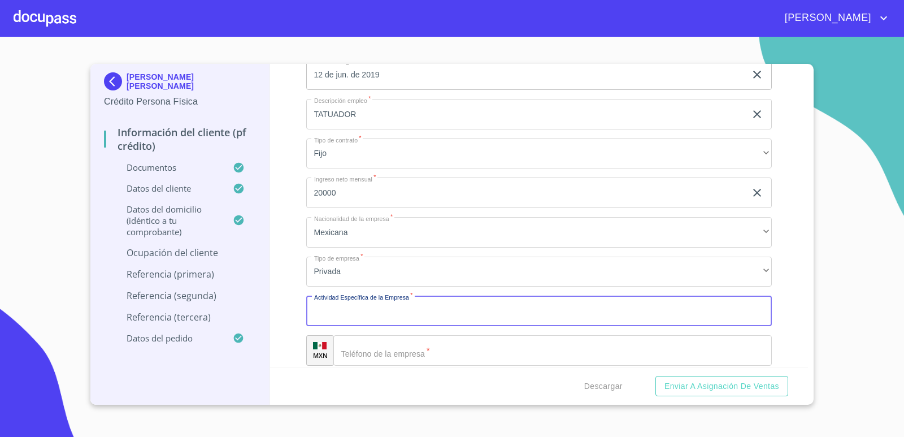
type input "T"
type input "TATUADORES"
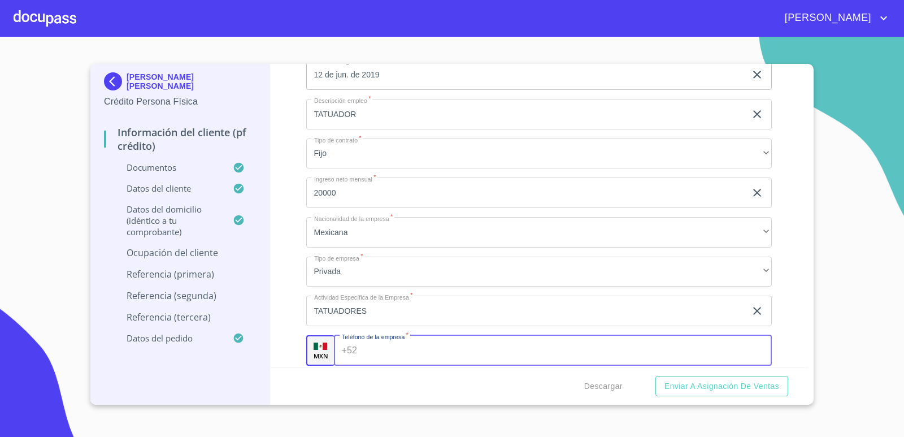
click at [395, 354] on input "Documento de identificación.   *" at bounding box center [567, 350] width 410 height 31
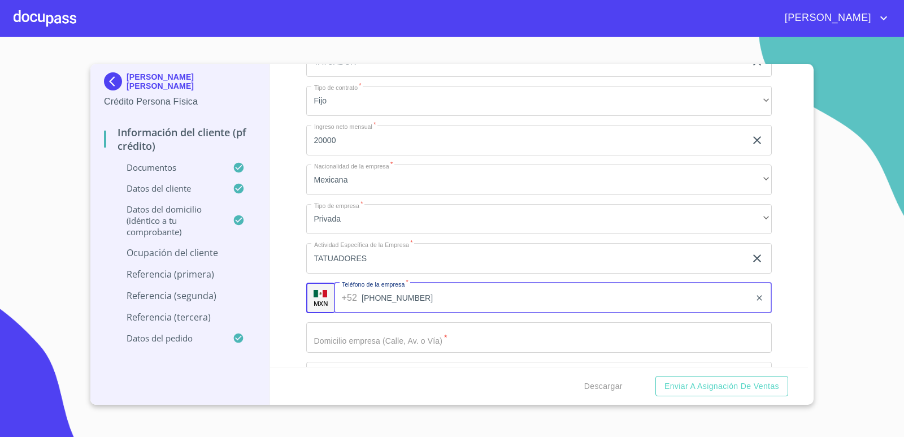
scroll to position [5031, 0]
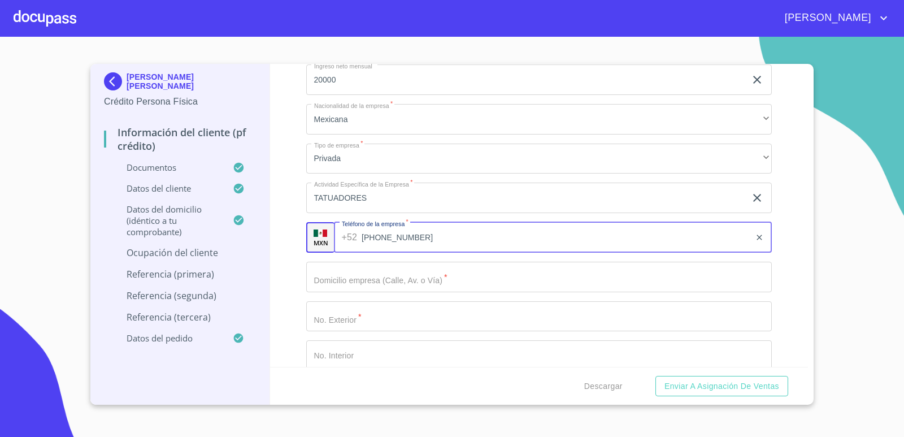
type input "[PHONE_NUMBER]"
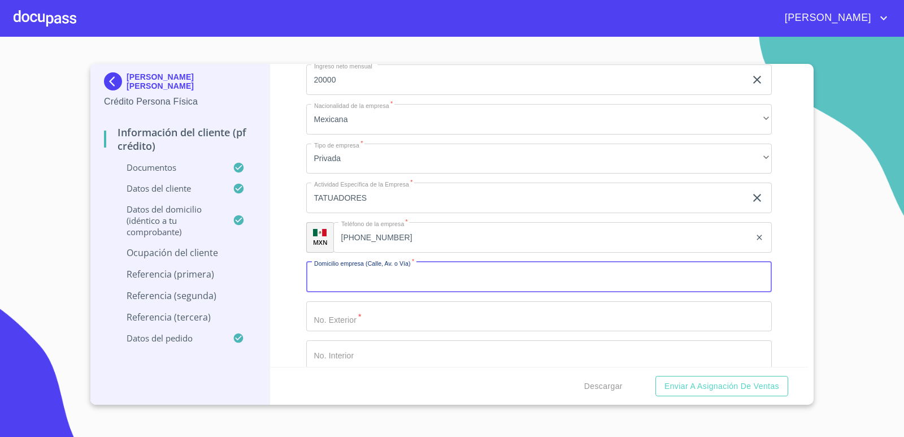
click at [404, 282] on input "Documento de identificación.   *" at bounding box center [539, 277] width 466 height 31
type input "AV [PERSON_NAME]"
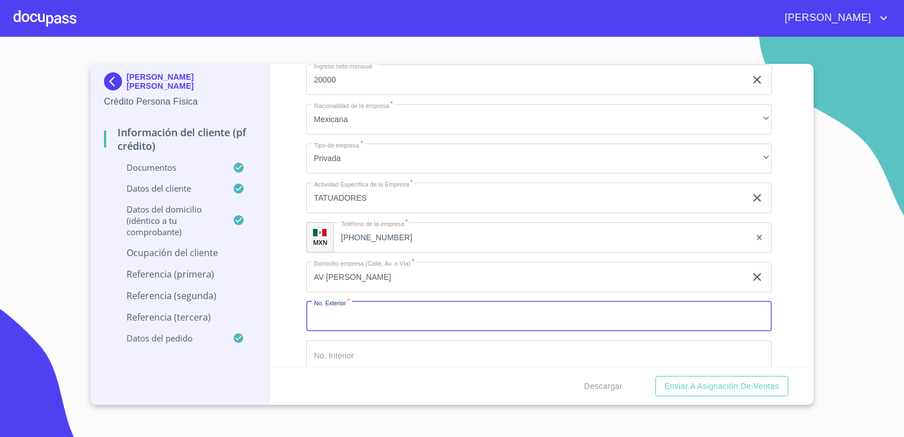
click at [380, 318] on input "Documento de identificación.   *" at bounding box center [539, 316] width 466 height 31
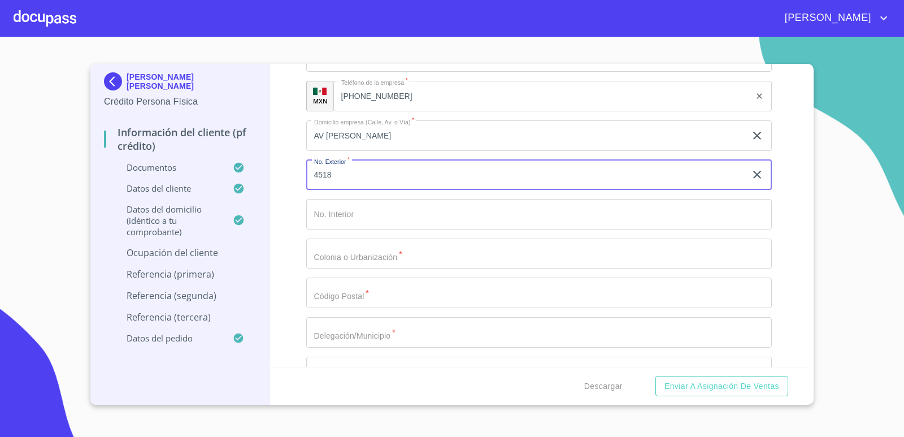
scroll to position [5200, 0]
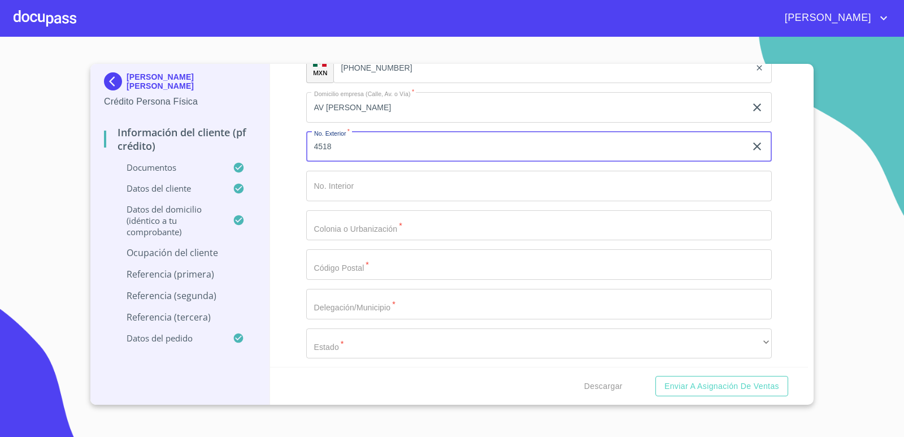
type input "4518"
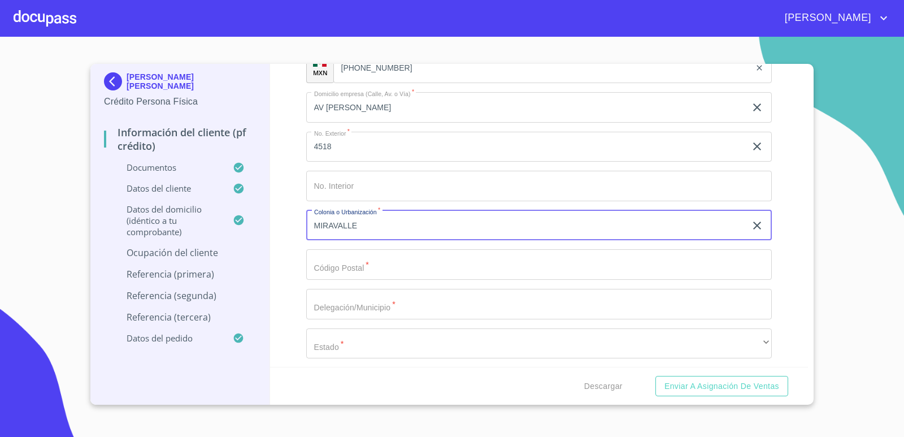
type input "MIRAVALLE"
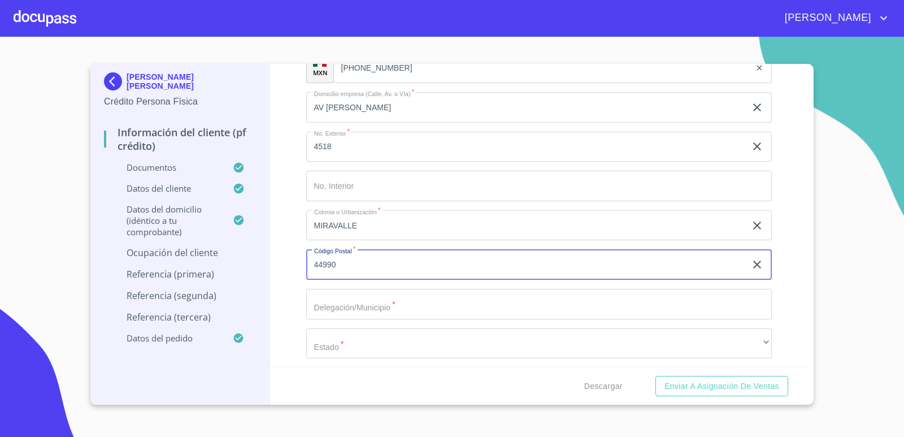
type input "44990"
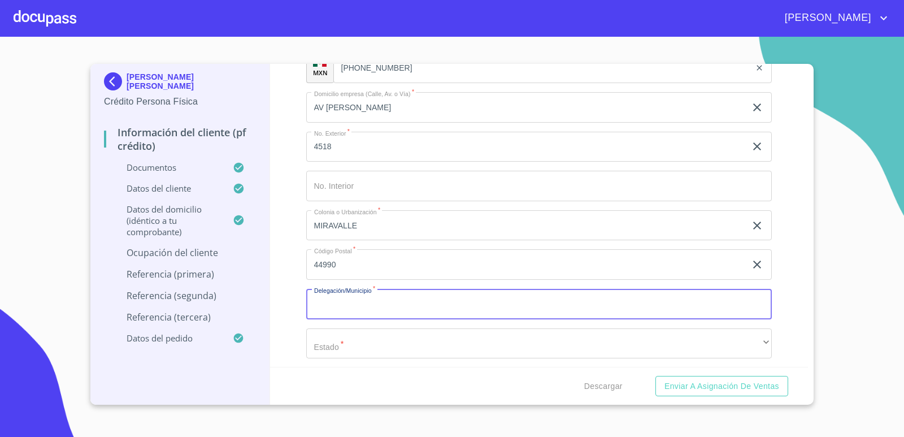
click at [404, 300] on input "Documento de identificación.   *" at bounding box center [539, 304] width 466 height 31
type input "[GEOGRAPHIC_DATA]"
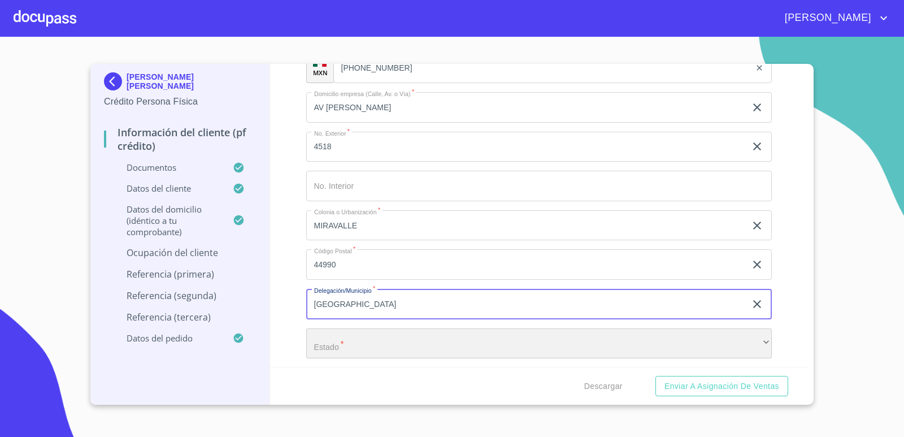
click at [409, 338] on div "​" at bounding box center [539, 343] width 466 height 31
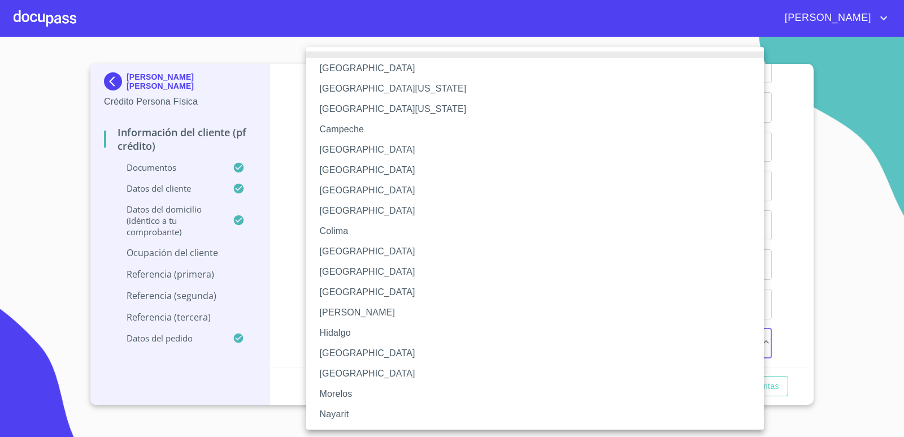
click at [335, 350] on li "[GEOGRAPHIC_DATA]" at bounding box center [539, 353] width 466 height 20
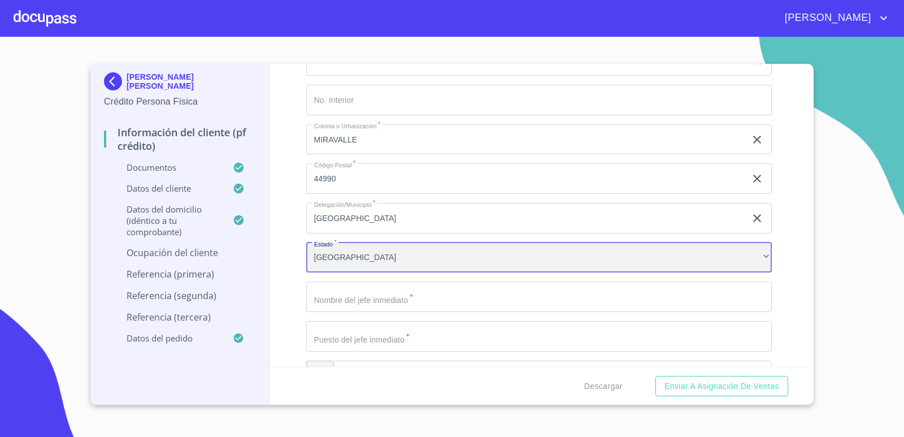
scroll to position [5313, 0]
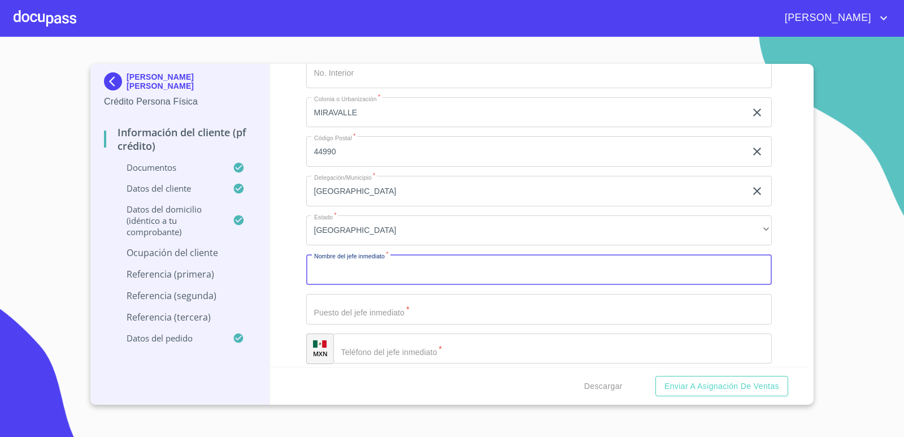
click at [413, 272] on input "Documento de identificación.   *" at bounding box center [539, 269] width 466 height 31
type input "EL MISMO"
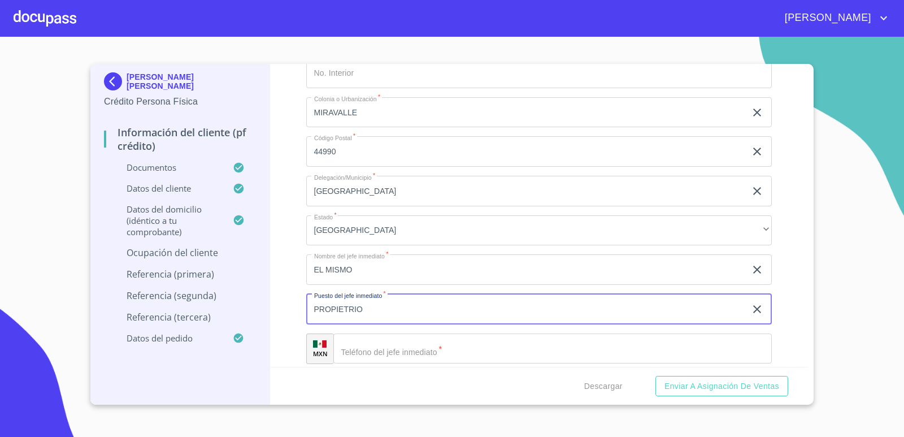
scroll to position [5370, 0]
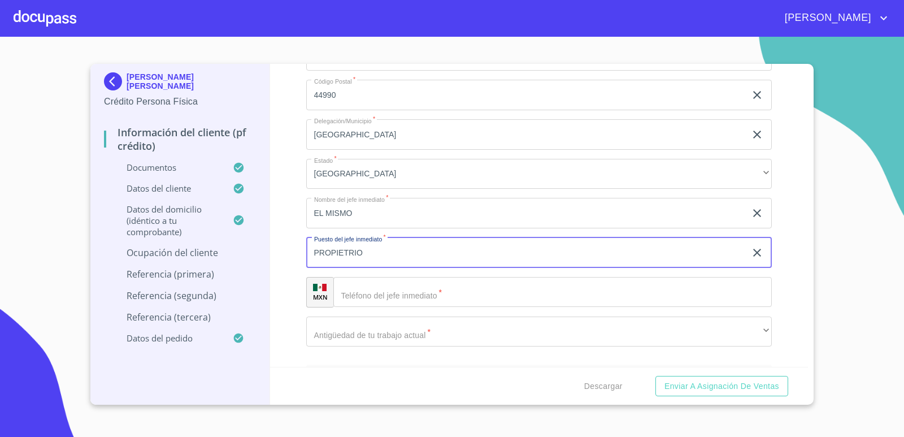
type input "PROPIETRIO"
click at [460, 295] on input "Documento de identificación.   *" at bounding box center [552, 292] width 439 height 31
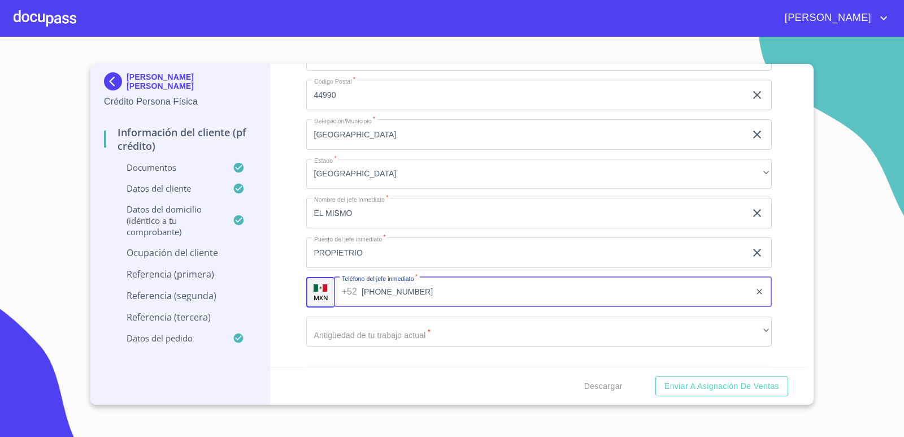
type input "[PHONE_NUMBER]"
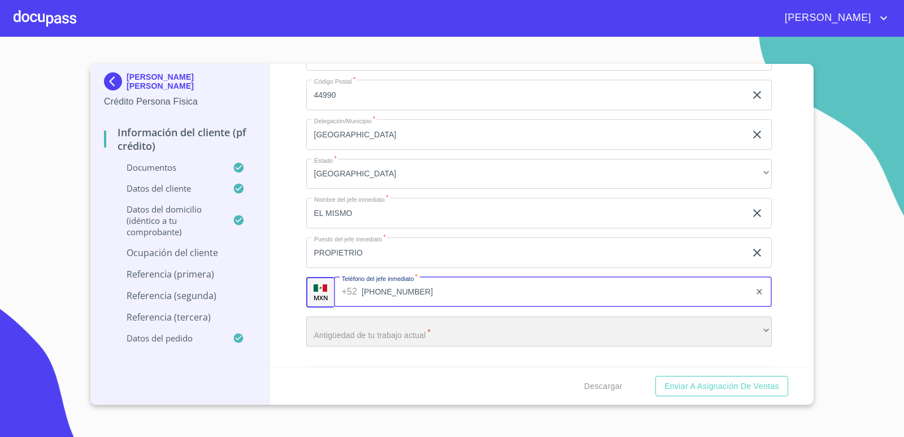
click at [451, 336] on div "​" at bounding box center [539, 332] width 466 height 31
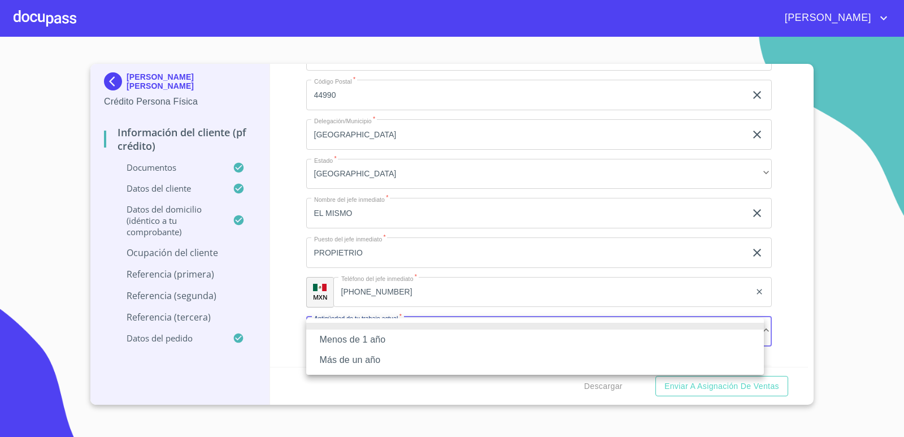
click at [368, 364] on li "Más de un año" at bounding box center [535, 360] width 458 height 20
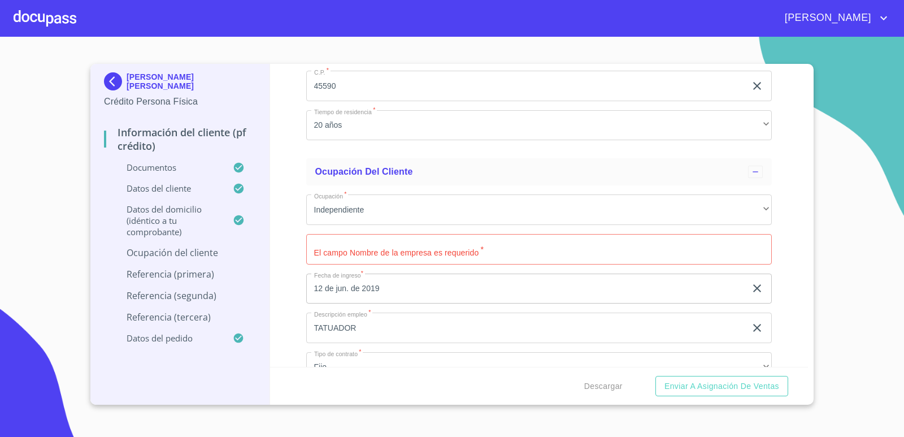
scroll to position [4703, 0]
click at [455, 256] on input "Documento de identificación.   *" at bounding box center [539, 250] width 466 height 31
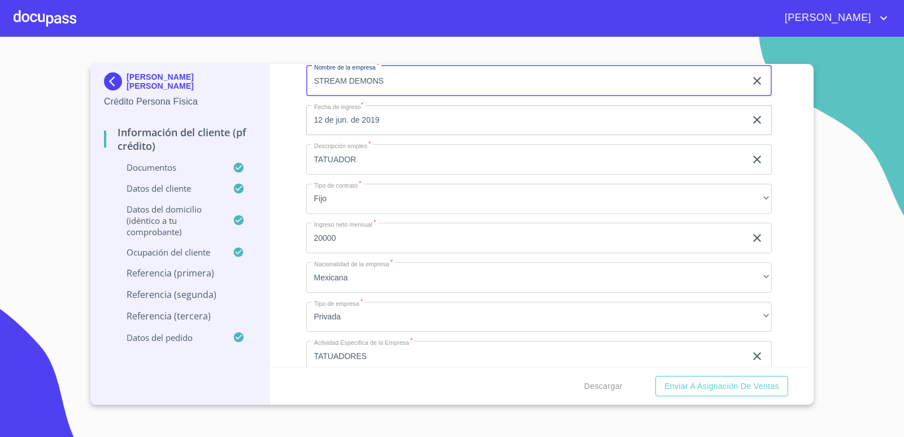
scroll to position [4816, 0]
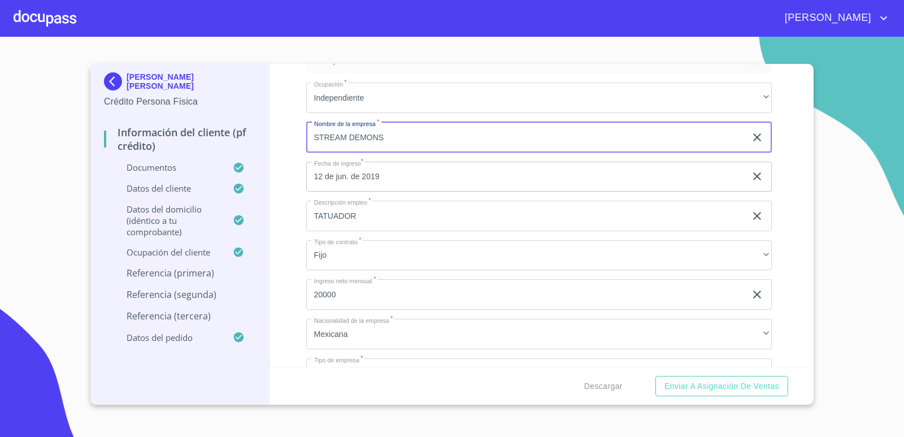
click at [339, 139] on input "STREAM DEMONS" at bounding box center [526, 137] width 440 height 31
click at [346, 136] on input "STREEM DEMONS" at bounding box center [526, 137] width 440 height 31
type input "STREET DEMONS"
click at [783, 287] on div "Información del cliente (PF crédito) Documentos Documento de identificación.   …" at bounding box center [539, 215] width 539 height 303
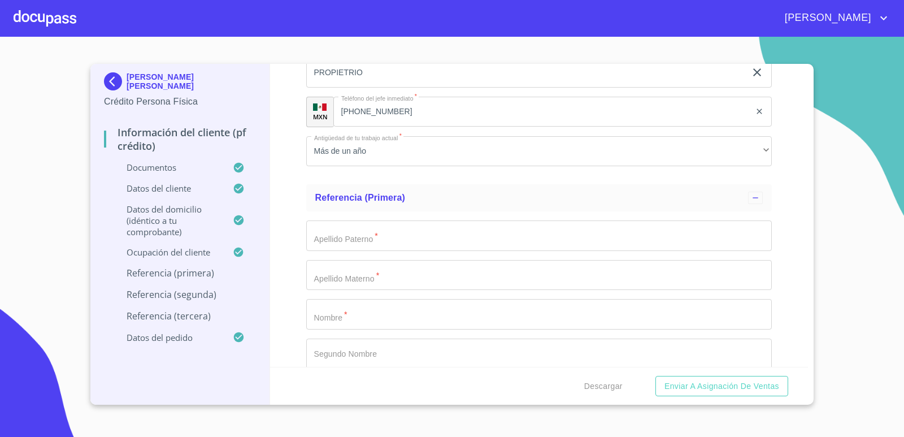
scroll to position [5551, 0]
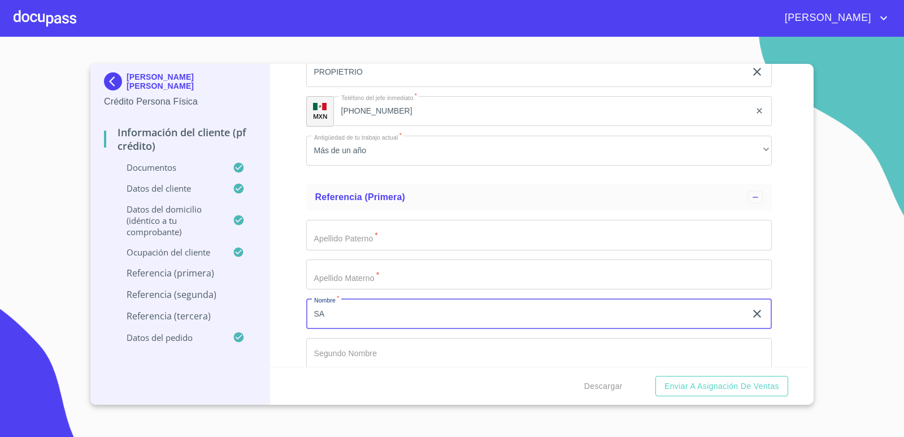
type input "S"
type input "A"
type input "[PERSON_NAME]"
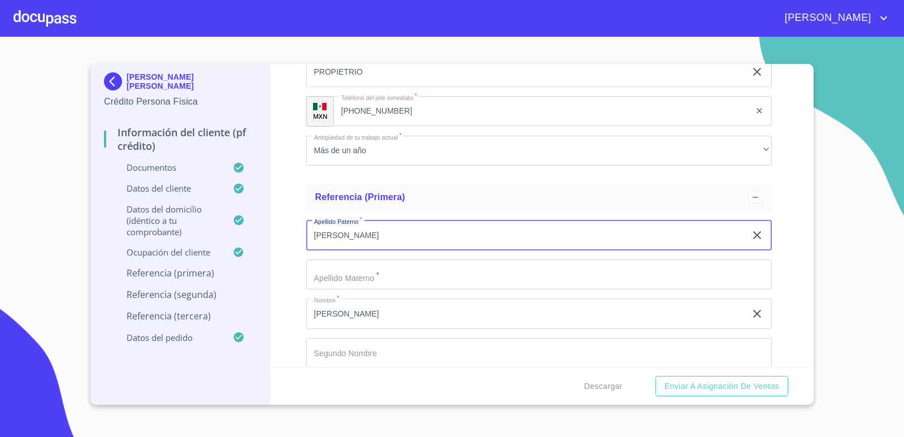
type input "[PERSON_NAME]"
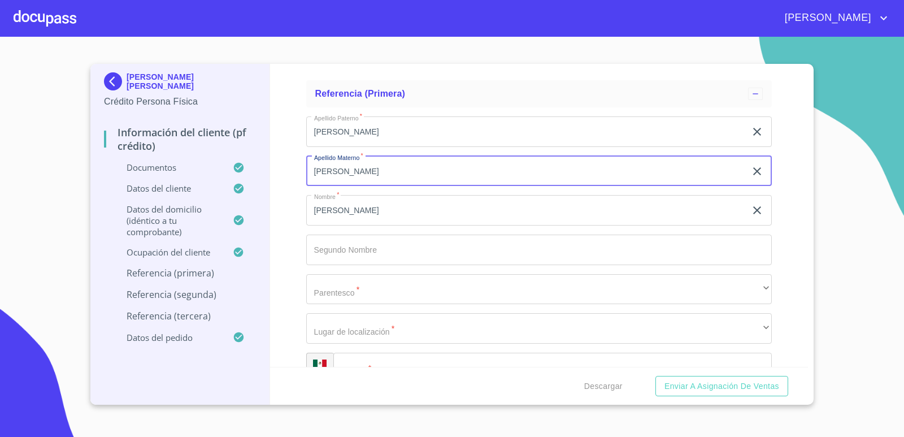
scroll to position [5664, 0]
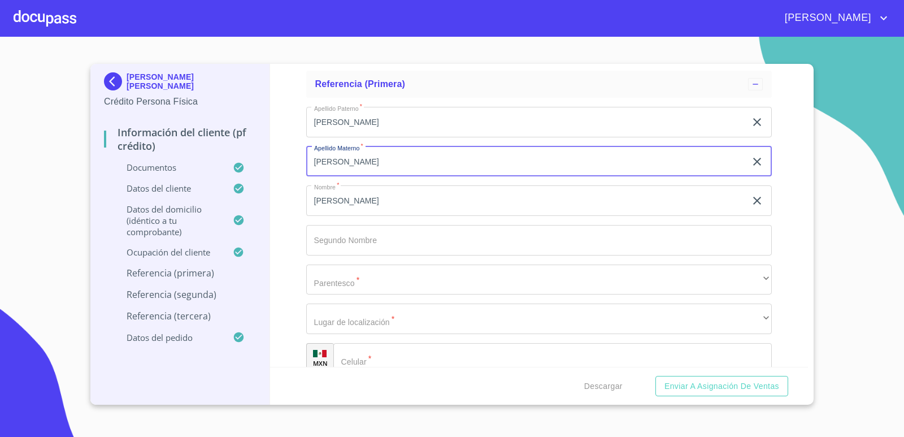
type input "[PERSON_NAME]"
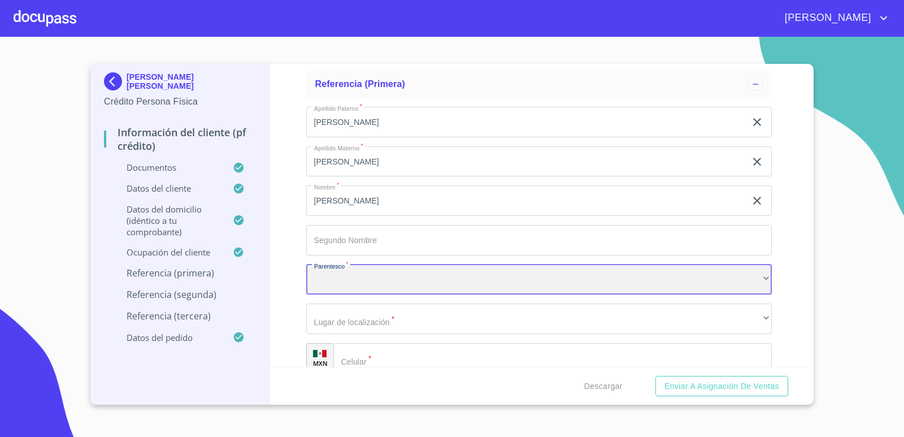
click at [362, 279] on div "​" at bounding box center [539, 280] width 466 height 31
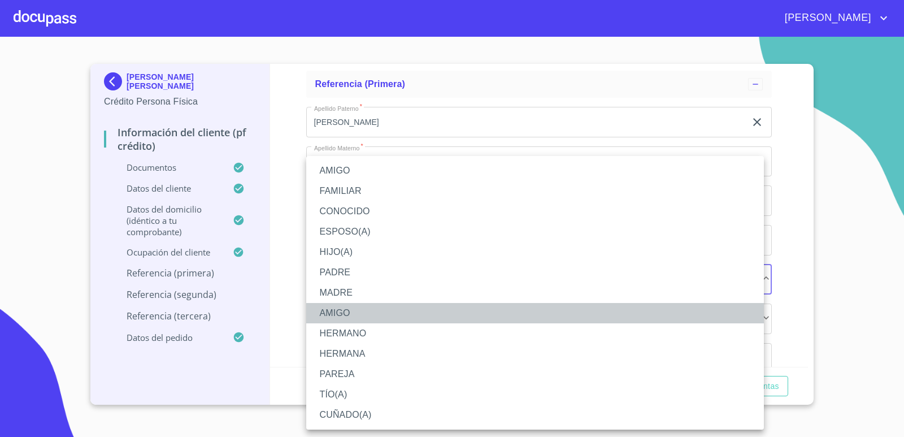
click at [345, 314] on li "AMIGO" at bounding box center [535, 313] width 458 height 20
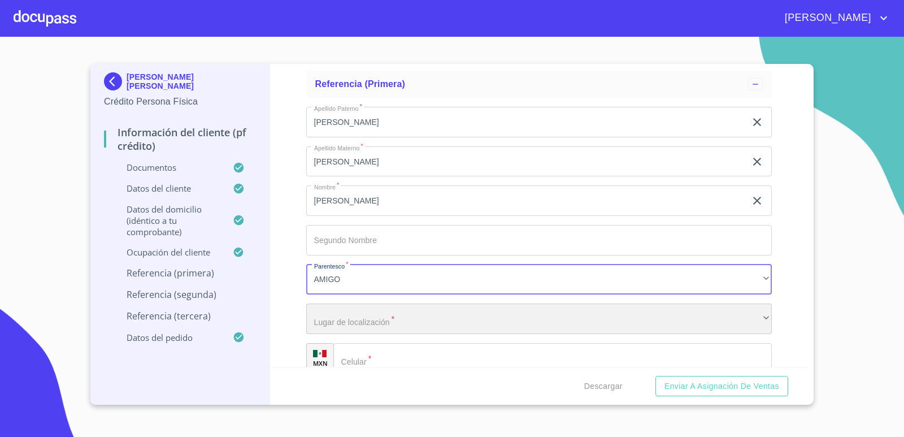
click at [388, 317] on div "​" at bounding box center [539, 319] width 466 height 31
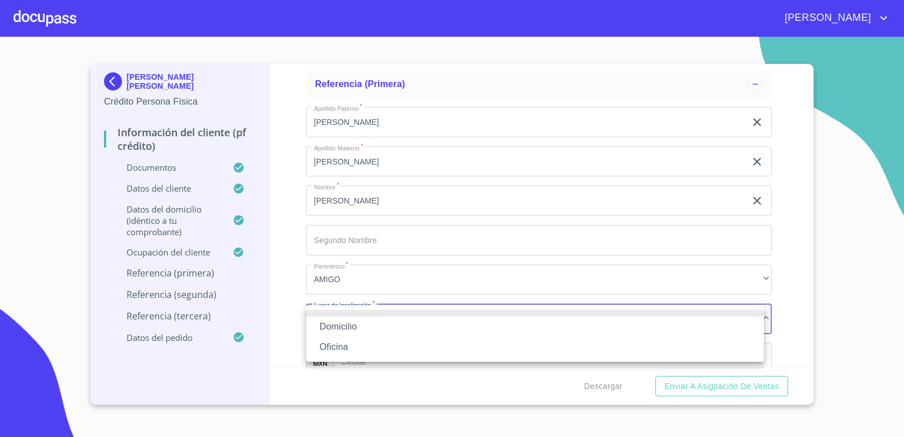
click at [354, 325] on li "Domicilio" at bounding box center [535, 327] width 458 height 20
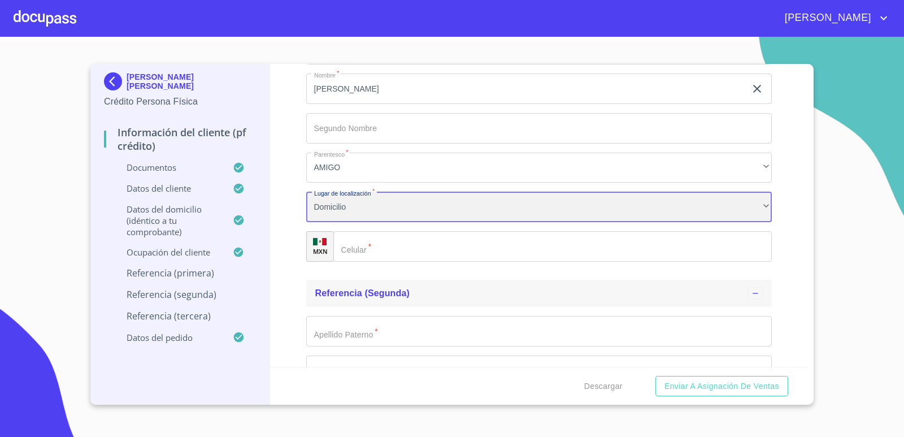
scroll to position [5777, 0]
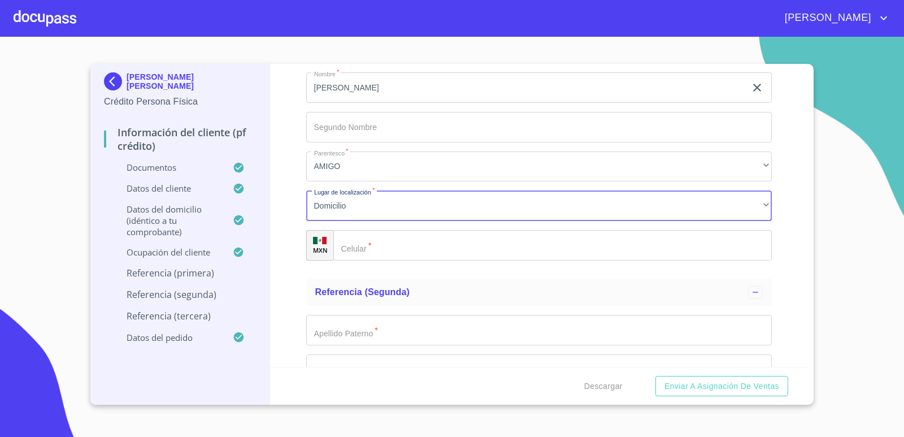
click at [402, 246] on input "Documento de identificación.   *" at bounding box center [552, 245] width 439 height 31
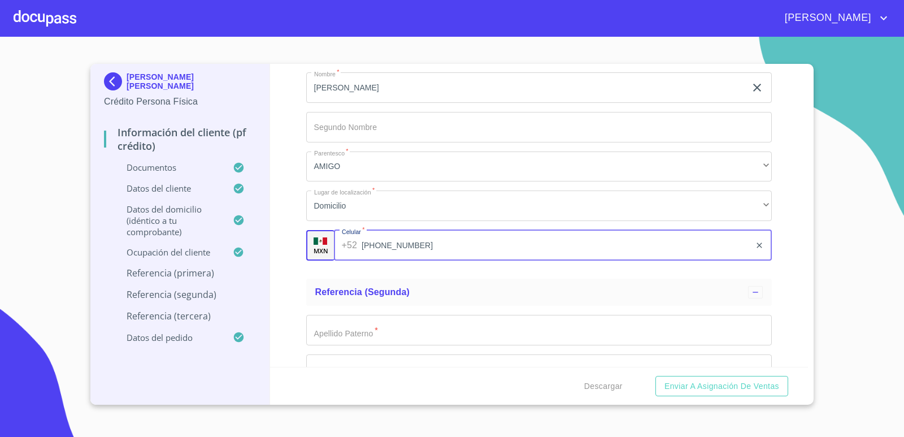
type input "[PHONE_NUMBER]"
click at [782, 302] on div "Información del cliente (PF crédito) Documentos Documento de identificación.   …" at bounding box center [539, 215] width 539 height 303
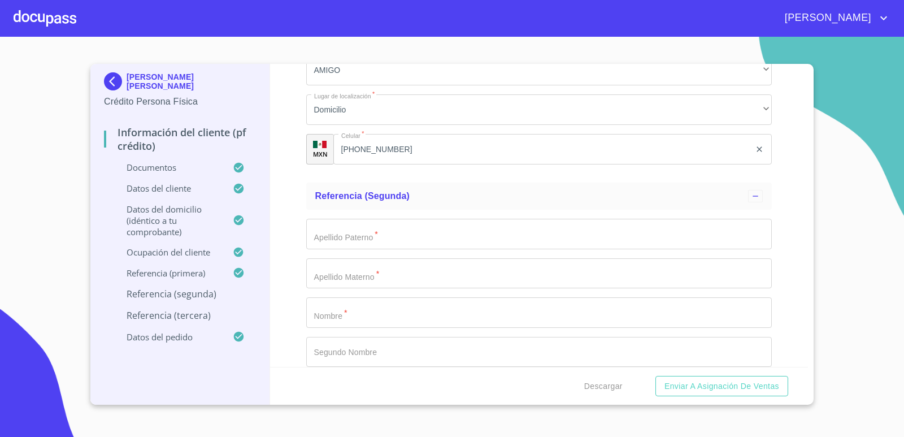
scroll to position [5890, 0]
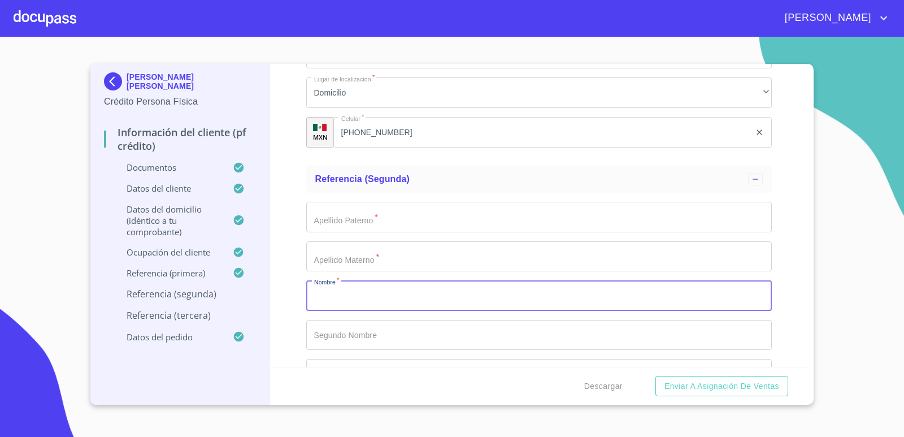
click at [410, 293] on input "Documento de identificación.   *" at bounding box center [539, 295] width 466 height 31
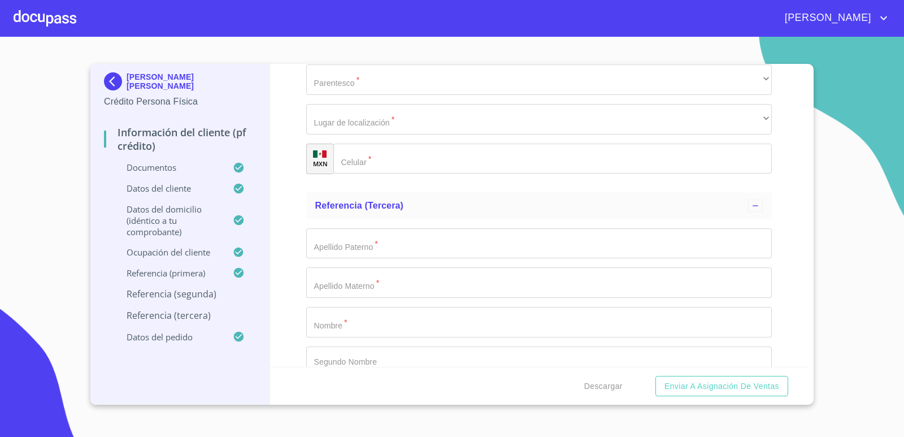
scroll to position [6229, 0]
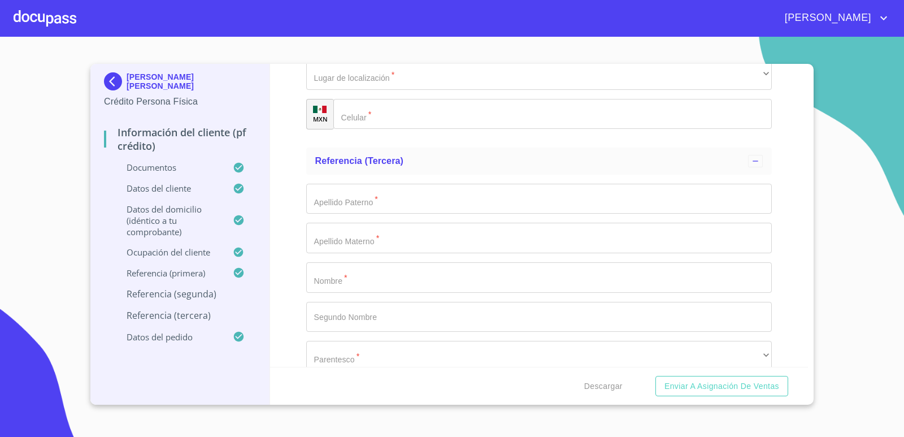
type input "[PERSON_NAME]"
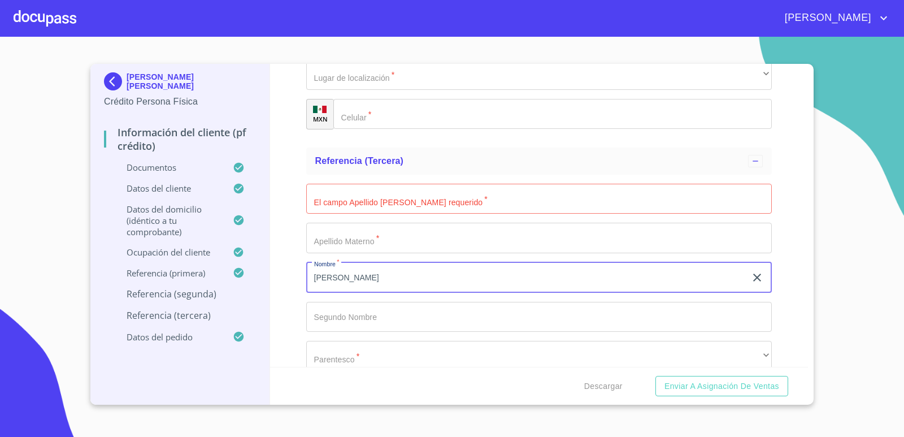
type input "[PERSON_NAME]"
click at [373, 202] on input "Documento de identificación.   *" at bounding box center [539, 199] width 466 height 31
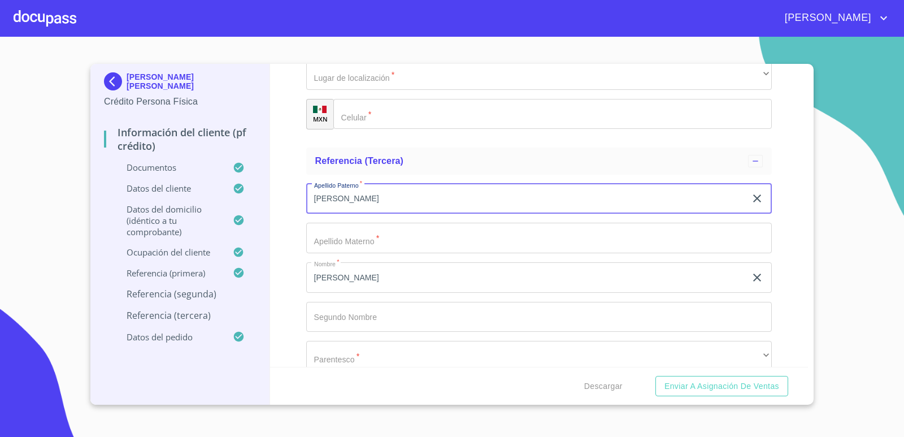
drag, startPoint x: 373, startPoint y: 207, endPoint x: 264, endPoint y: 206, distance: 108.5
click at [264, 206] on div "[PERSON_NAME] [PERSON_NAME] Crédito Persona Física Información del cliente (PF …" at bounding box center [449, 234] width 718 height 341
type input "[PERSON_NAME]"
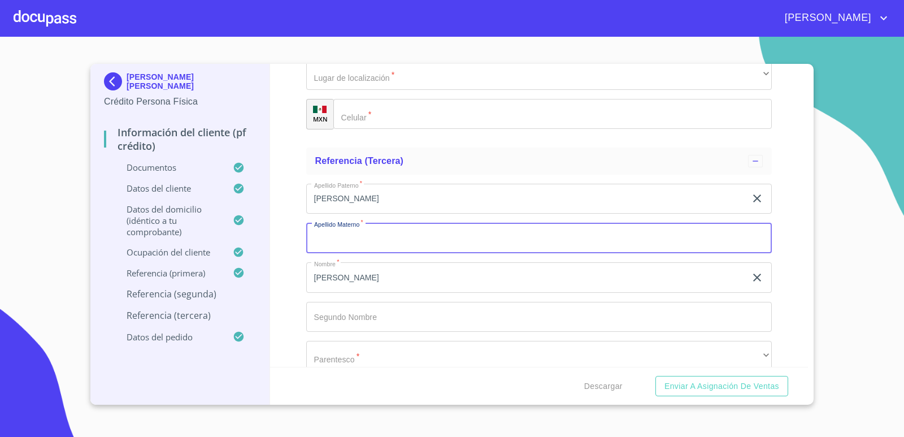
click at [337, 241] on input "Documento de identificación.   *" at bounding box center [539, 238] width 466 height 31
type input "R"
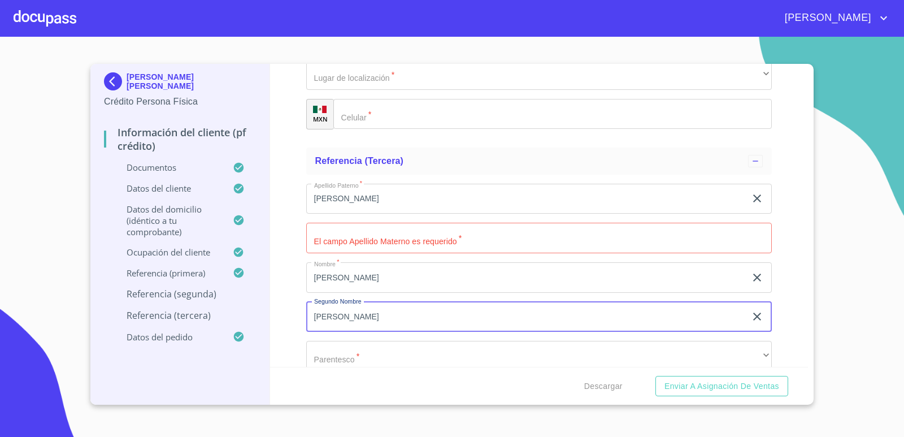
type input "[PERSON_NAME]"
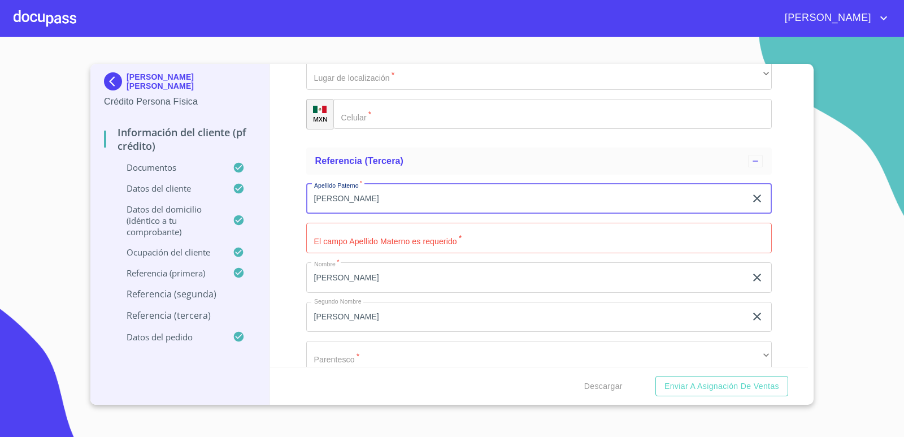
drag, startPoint x: 349, startPoint y: 200, endPoint x: 284, endPoint y: 198, distance: 65.6
click at [284, 198] on div "Información del cliente (PF crédito) Documentos Documento de identificación.   …" at bounding box center [539, 215] width 539 height 303
type input "[PERSON_NAME]"
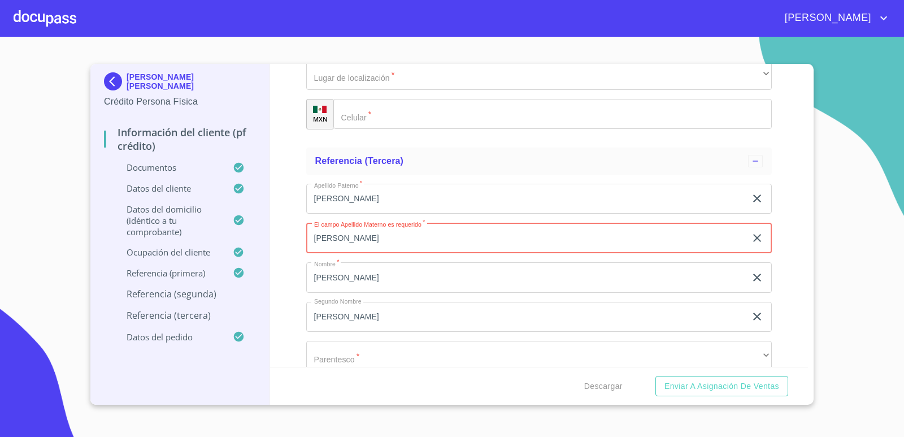
type input "[PERSON_NAME]"
click at [786, 310] on div "Información del cliente (PF crédito) Documentos Documento de identificación.   …" at bounding box center [539, 215] width 539 height 303
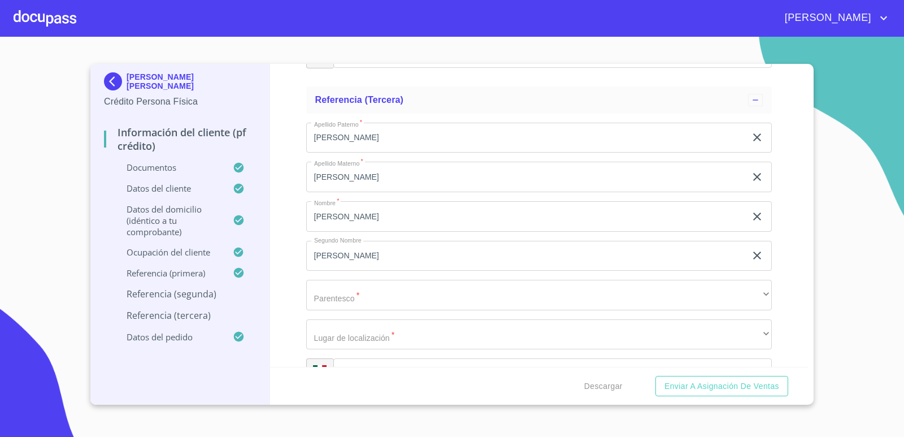
scroll to position [6399, 0]
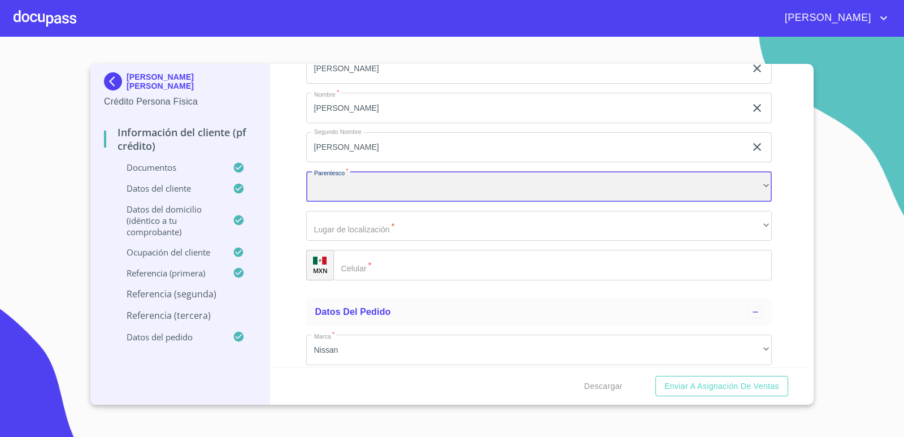
click at [338, 187] on div "​" at bounding box center [539, 186] width 466 height 31
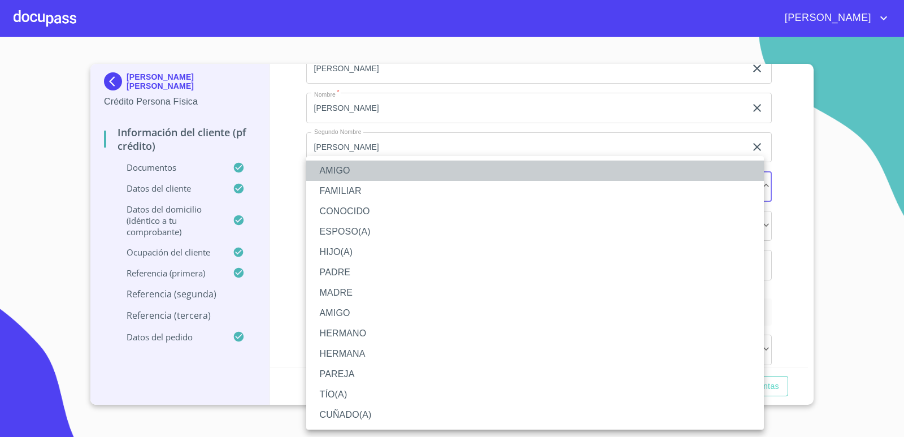
drag, startPoint x: 352, startPoint y: 162, endPoint x: 348, endPoint y: 167, distance: 6.4
click at [350, 163] on li "AMIGO" at bounding box center [535, 171] width 458 height 20
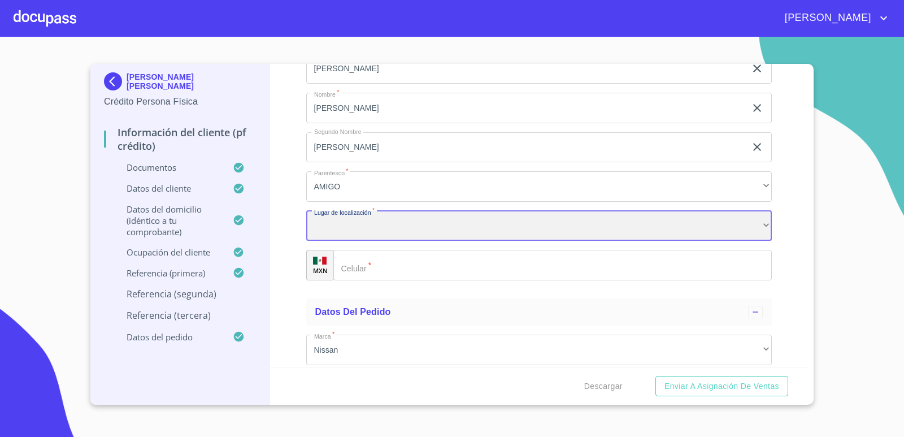
click at [375, 228] on div "​" at bounding box center [539, 226] width 466 height 31
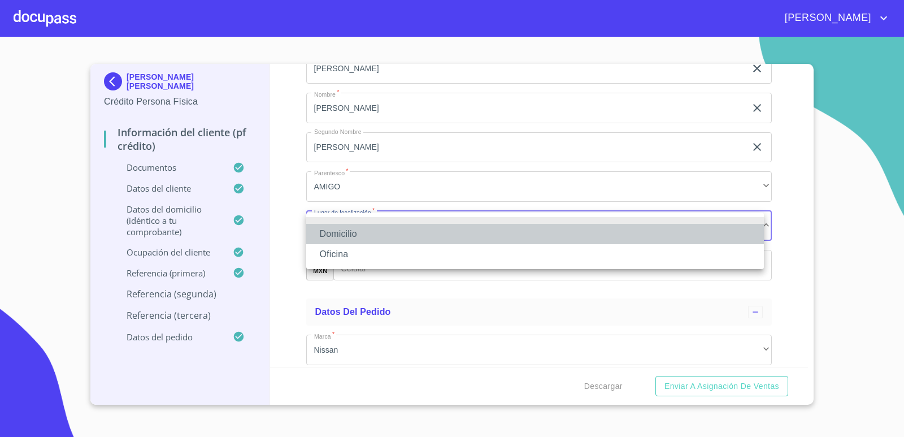
click at [356, 235] on li "Domicilio" at bounding box center [535, 234] width 458 height 20
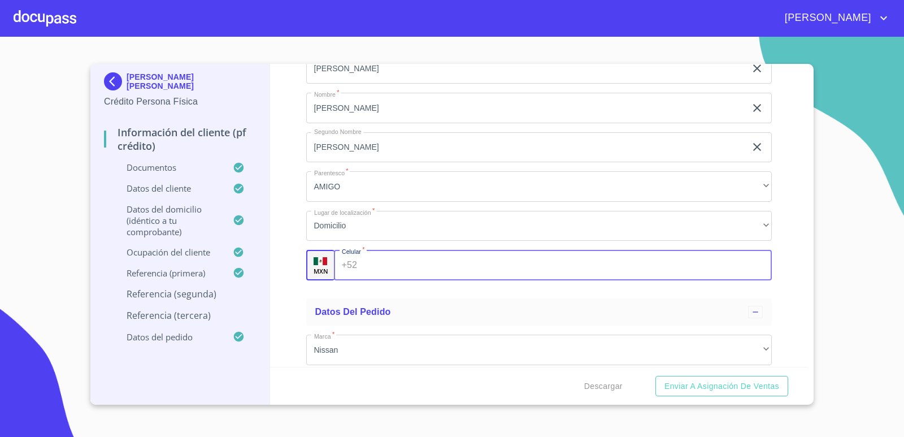
click at [371, 271] on input "Documento de identificación.   *" at bounding box center [567, 265] width 410 height 31
type input "[PHONE_NUMBER]"
click at [778, 301] on div "Información del cliente (PF crédito) Documentos Documento de identificación.   …" at bounding box center [539, 215] width 539 height 303
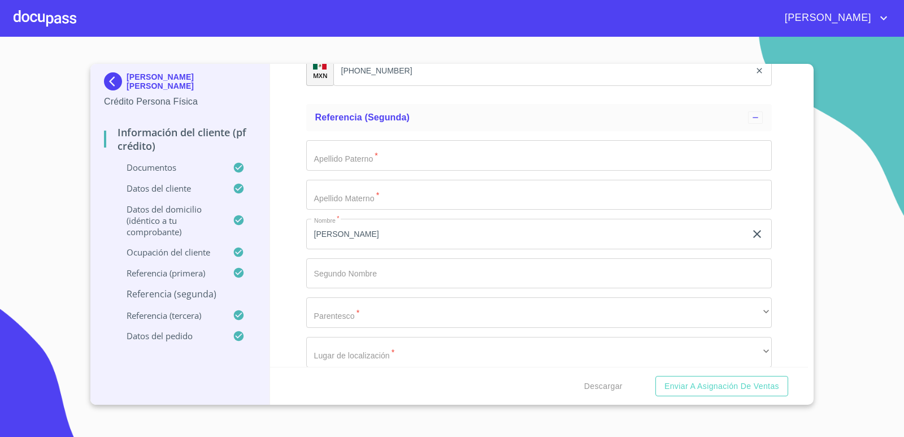
scroll to position [5946, 0]
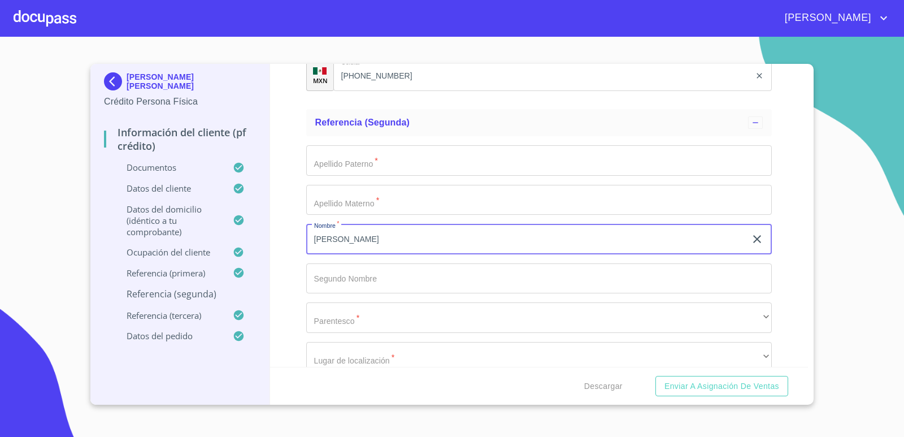
click at [413, 248] on input "[PERSON_NAME]" at bounding box center [526, 239] width 440 height 31
type input "S"
type input "[PERSON_NAME]"
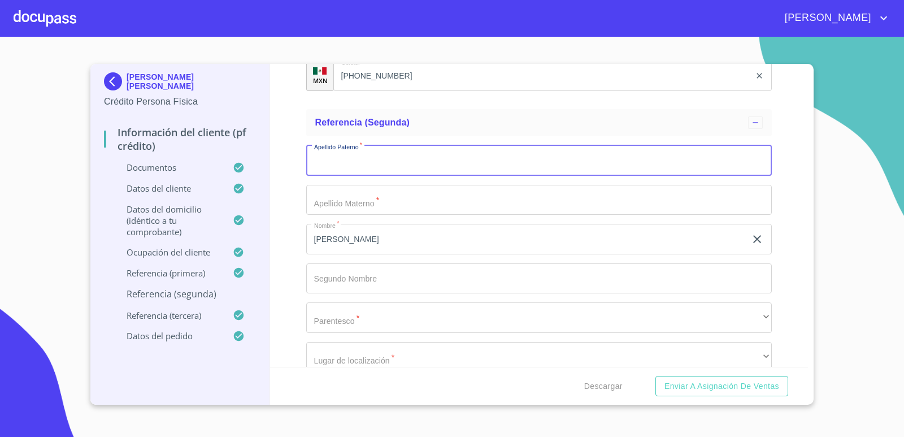
click at [369, 161] on input "Documento de identificación.   *" at bounding box center [539, 160] width 466 height 31
type input "[PERSON_NAME]"
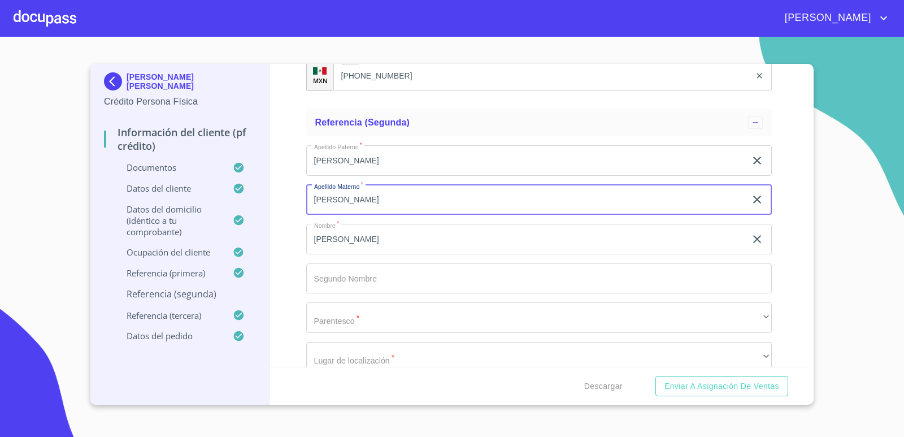
type input "[PERSON_NAME]"
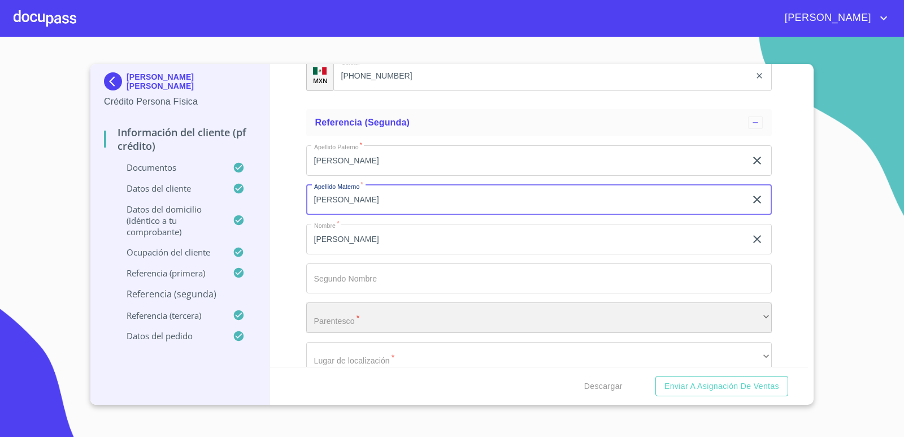
click at [369, 320] on div "​" at bounding box center [539, 317] width 466 height 31
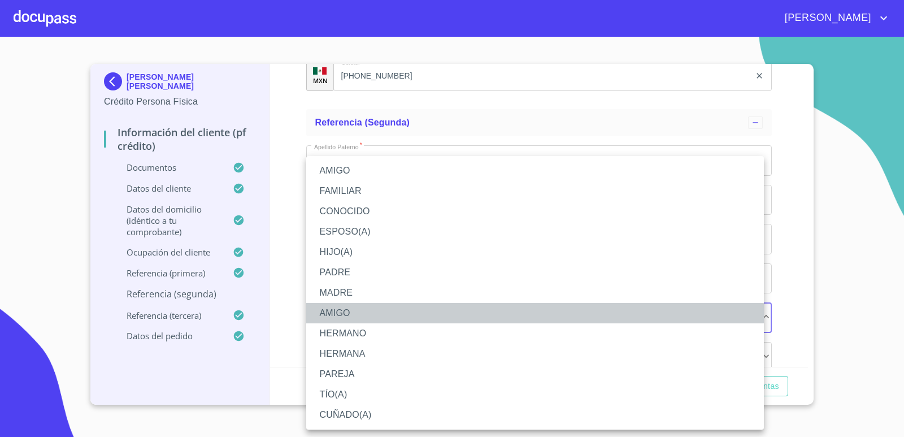
click at [348, 311] on li "AMIGO" at bounding box center [535, 313] width 458 height 20
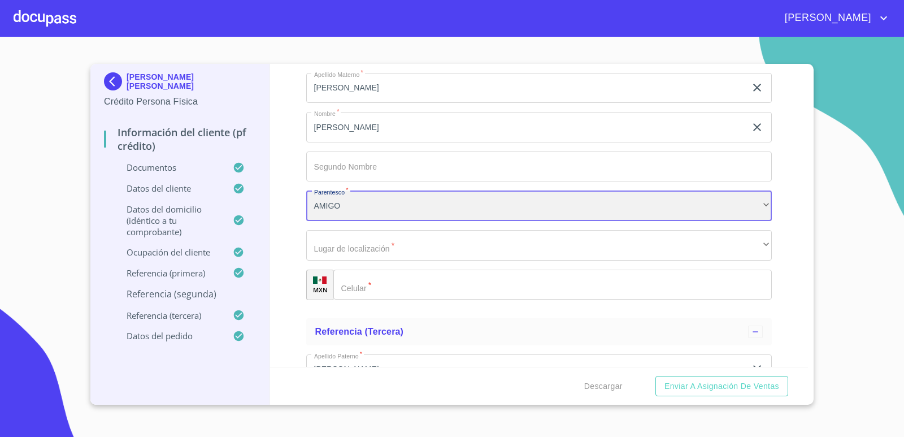
scroll to position [6060, 0]
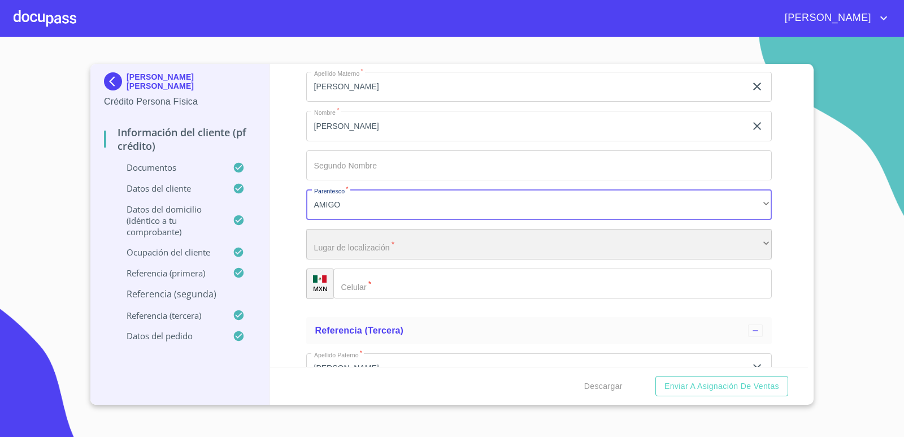
click at [409, 246] on div "​" at bounding box center [539, 244] width 466 height 31
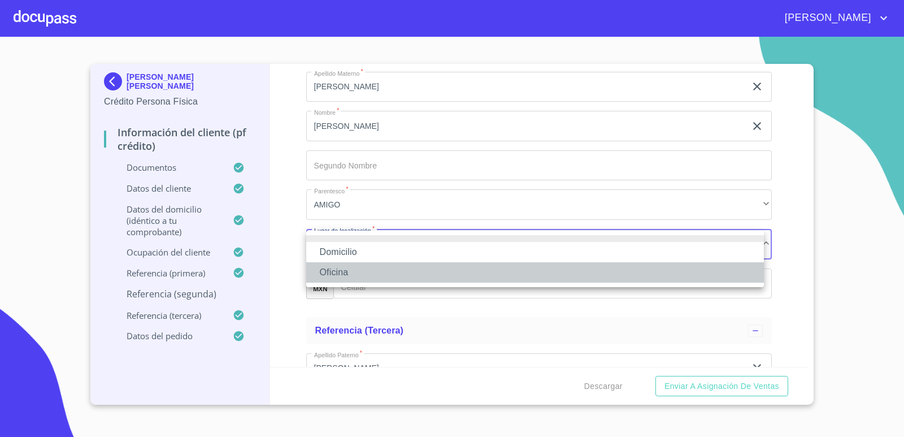
click at [340, 273] on li "Oficina" at bounding box center [535, 272] width 458 height 20
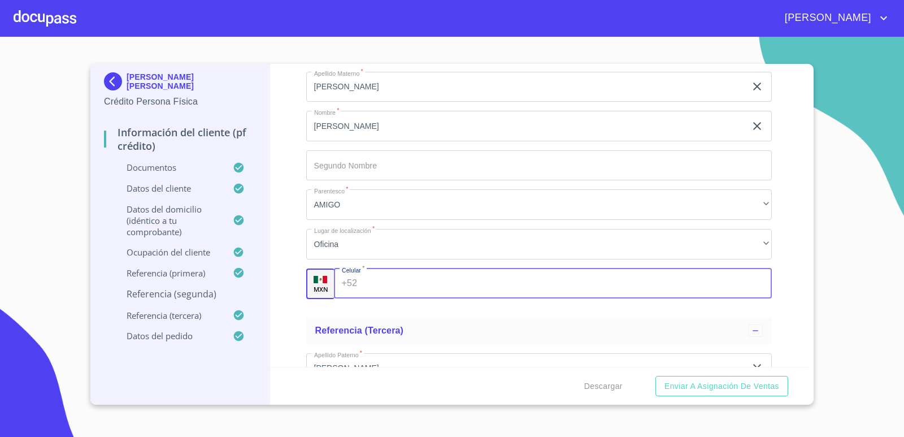
click at [375, 287] on input "Documento de identificación.   *" at bounding box center [567, 283] width 410 height 31
type input "[PHONE_NUMBER]"
click at [784, 297] on div "Información del cliente (PF crédito) Documentos Documento de identificación.   …" at bounding box center [539, 215] width 539 height 303
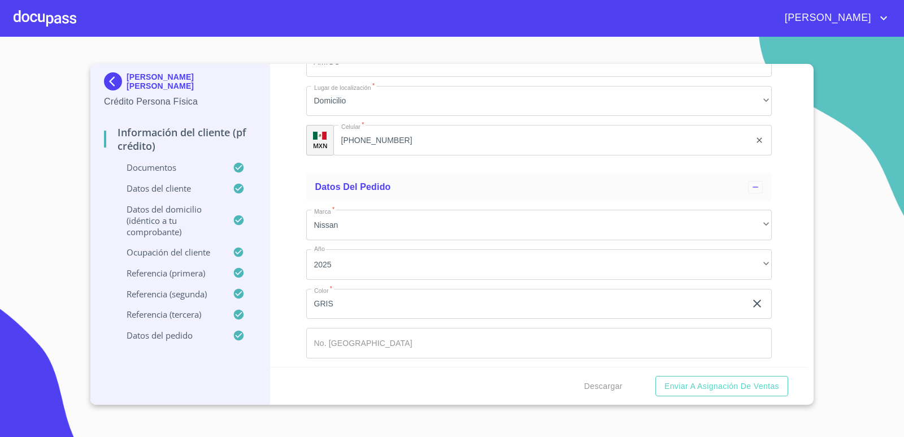
scroll to position [6568, 0]
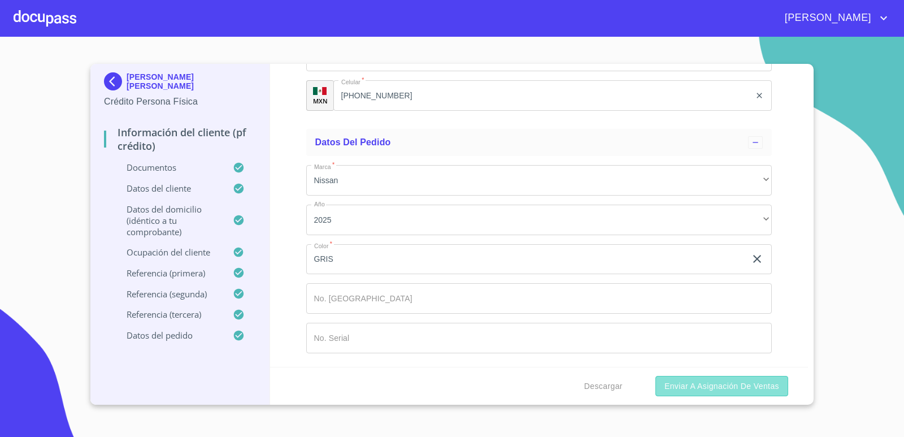
click at [701, 382] on span "Enviar a Asignación de Ventas" at bounding box center [722, 386] width 115 height 14
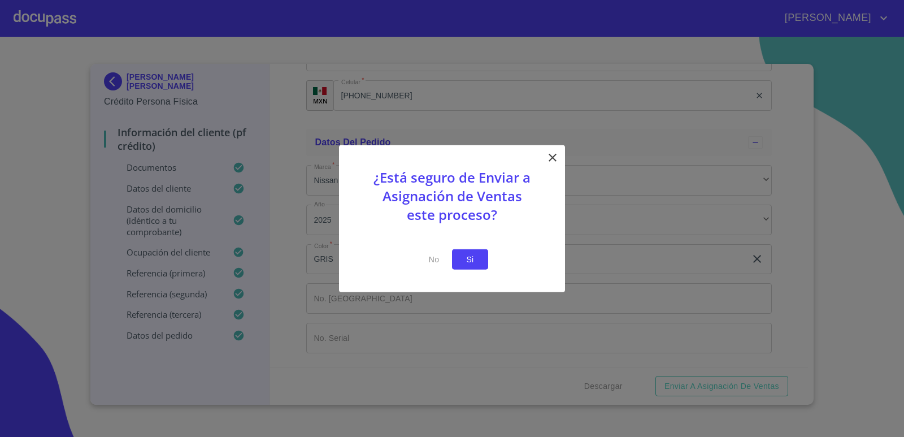
click at [478, 260] on span "Si" at bounding box center [470, 259] width 18 height 14
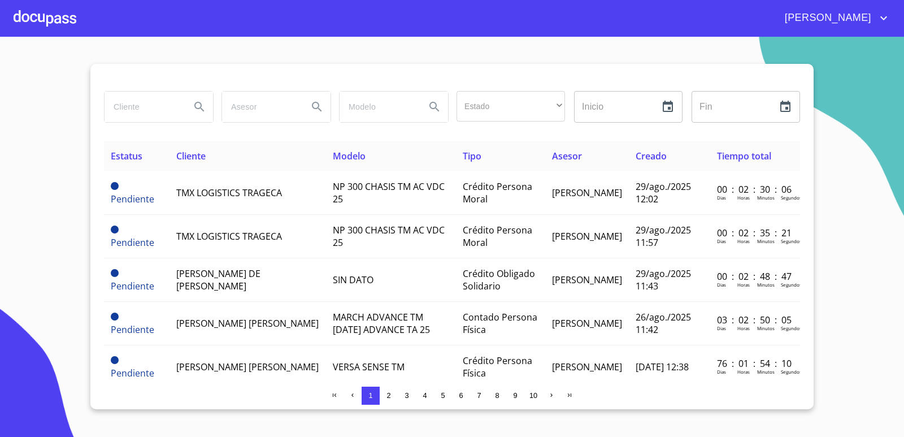
click at [527, 53] on section "Estado ​ ​ Inicio ​ Fin ​ Estatus Cliente Modelo Tipo Asesor Creado Tiempo tota…" at bounding box center [452, 237] width 904 height 400
click at [145, 108] on input "search" at bounding box center [143, 107] width 77 height 31
type input "[PERSON_NAME]"
click at [196, 110] on icon "Search" at bounding box center [200, 107] width 14 height 14
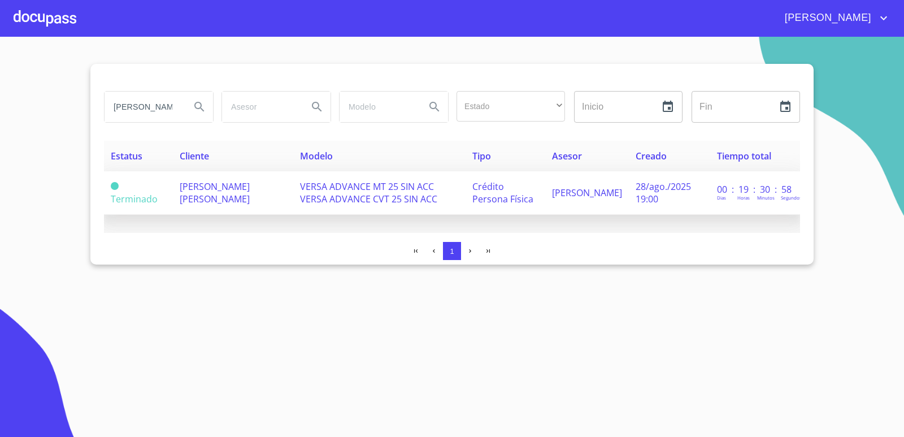
click at [223, 191] on span "[PERSON_NAME] [PERSON_NAME]" at bounding box center [215, 192] width 70 height 25
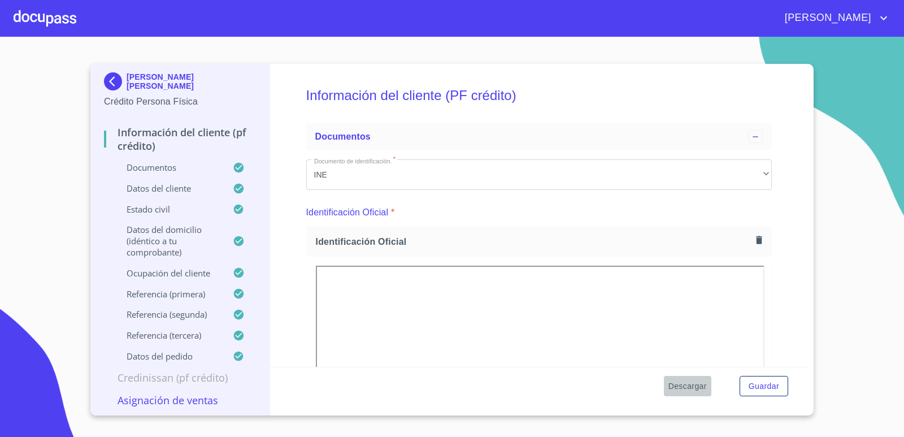
click at [679, 387] on span "Descargar" at bounding box center [688, 386] width 38 height 14
